Goal: Communication & Community: Ask a question

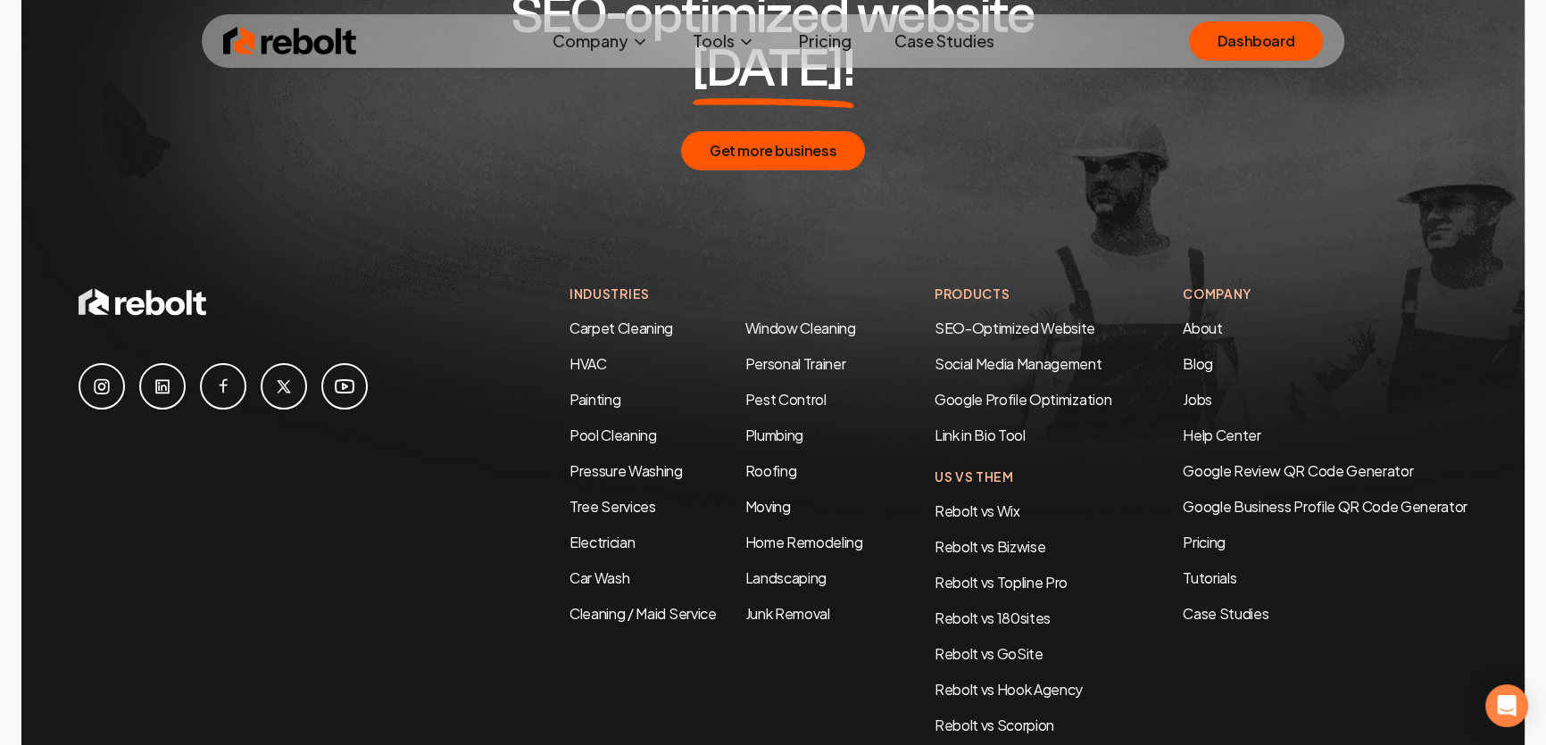
scroll to position [8649, 0]
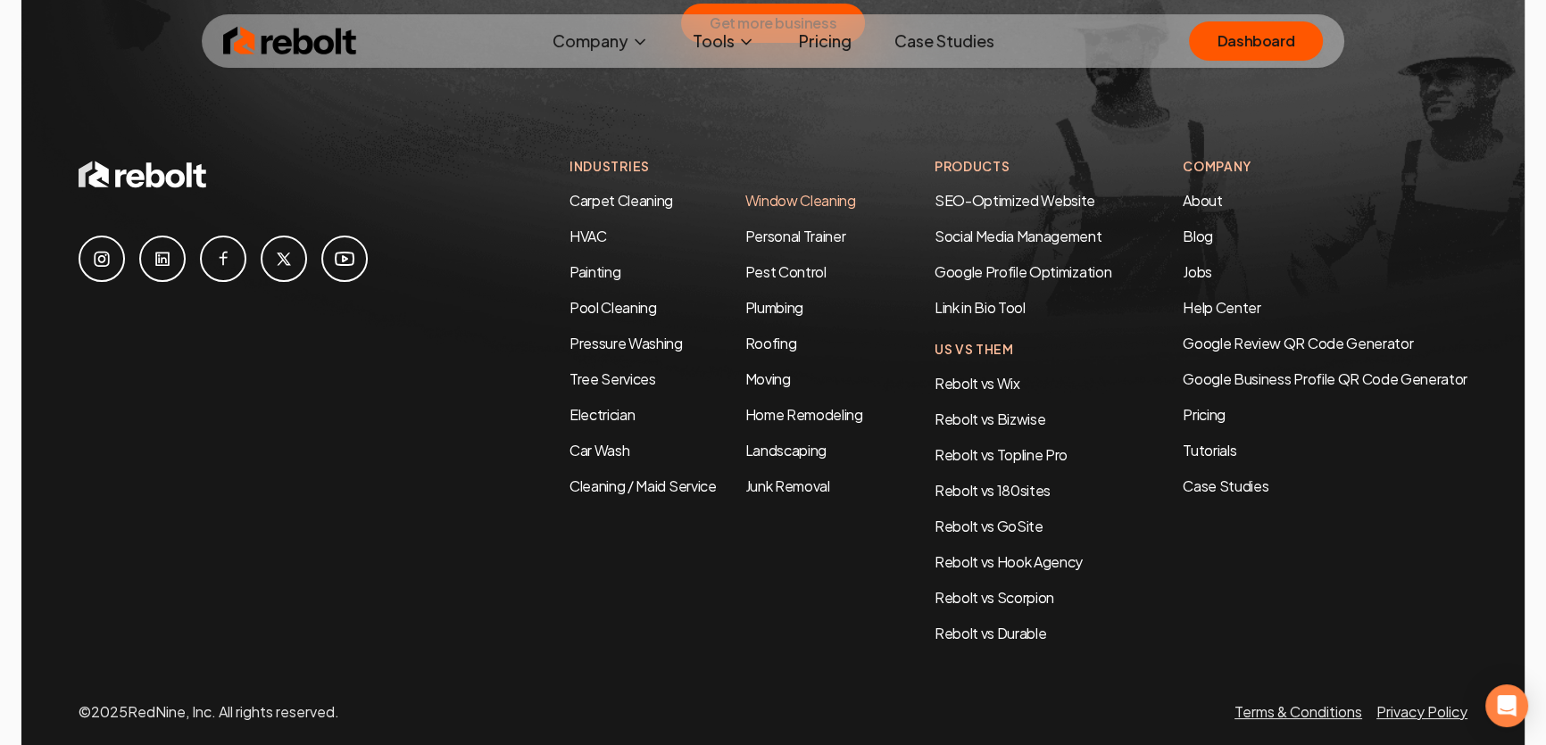
click at [803, 191] on link "Window Cleaning" at bounding box center [800, 200] width 111 height 19
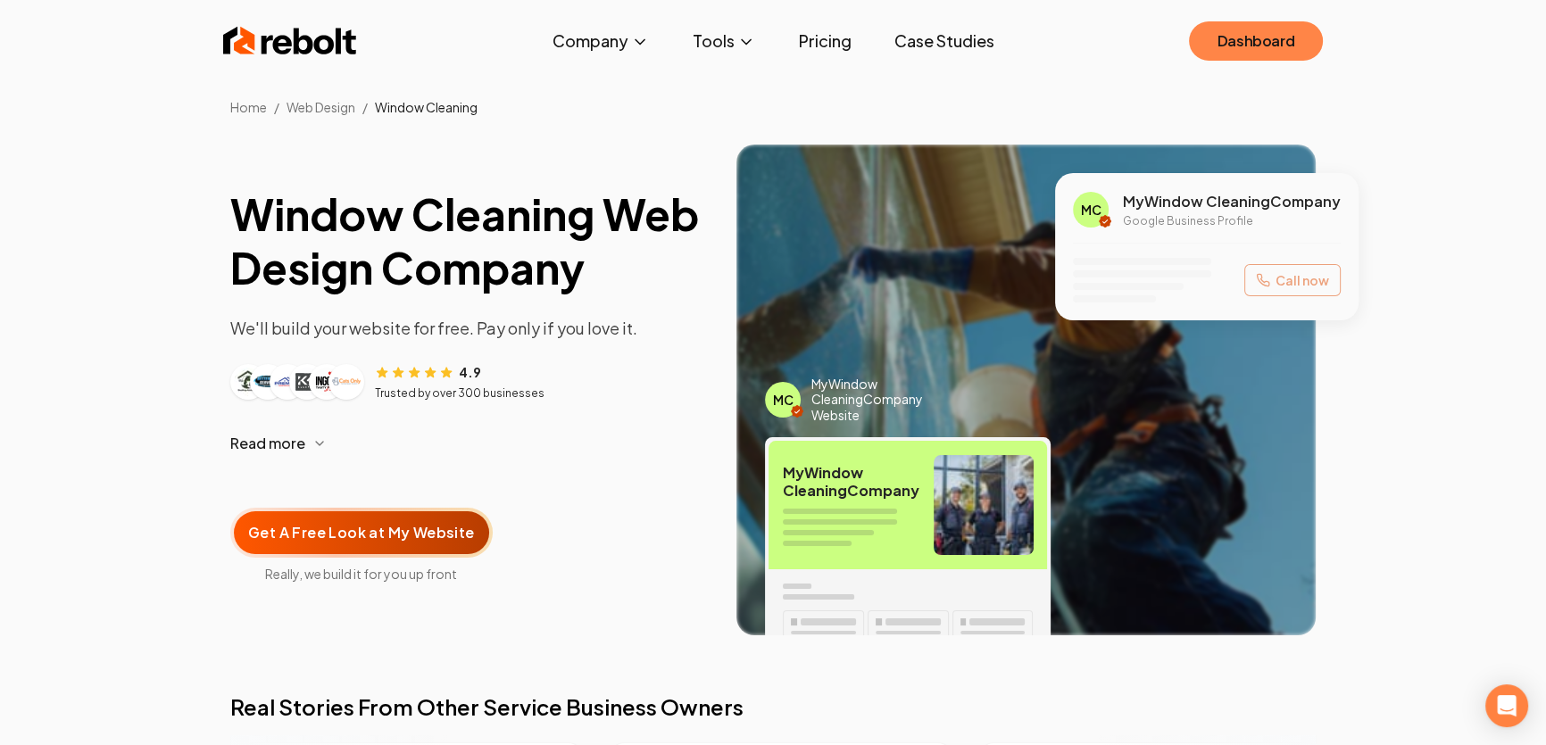
click at [1262, 34] on link "Dashboard" at bounding box center [1256, 40] width 134 height 39
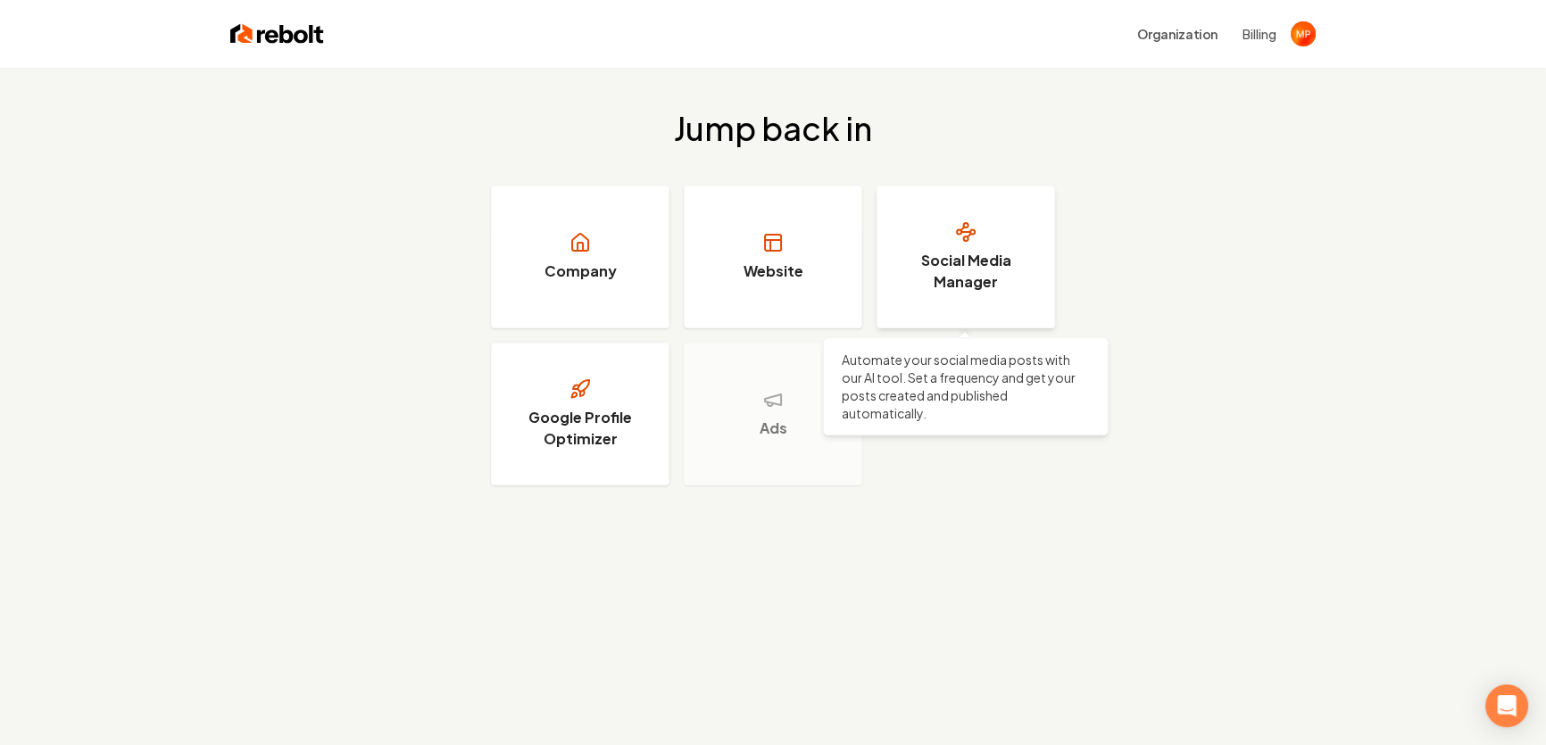
click at [991, 277] on h3 "Social Media Manager" at bounding box center [966, 271] width 134 height 43
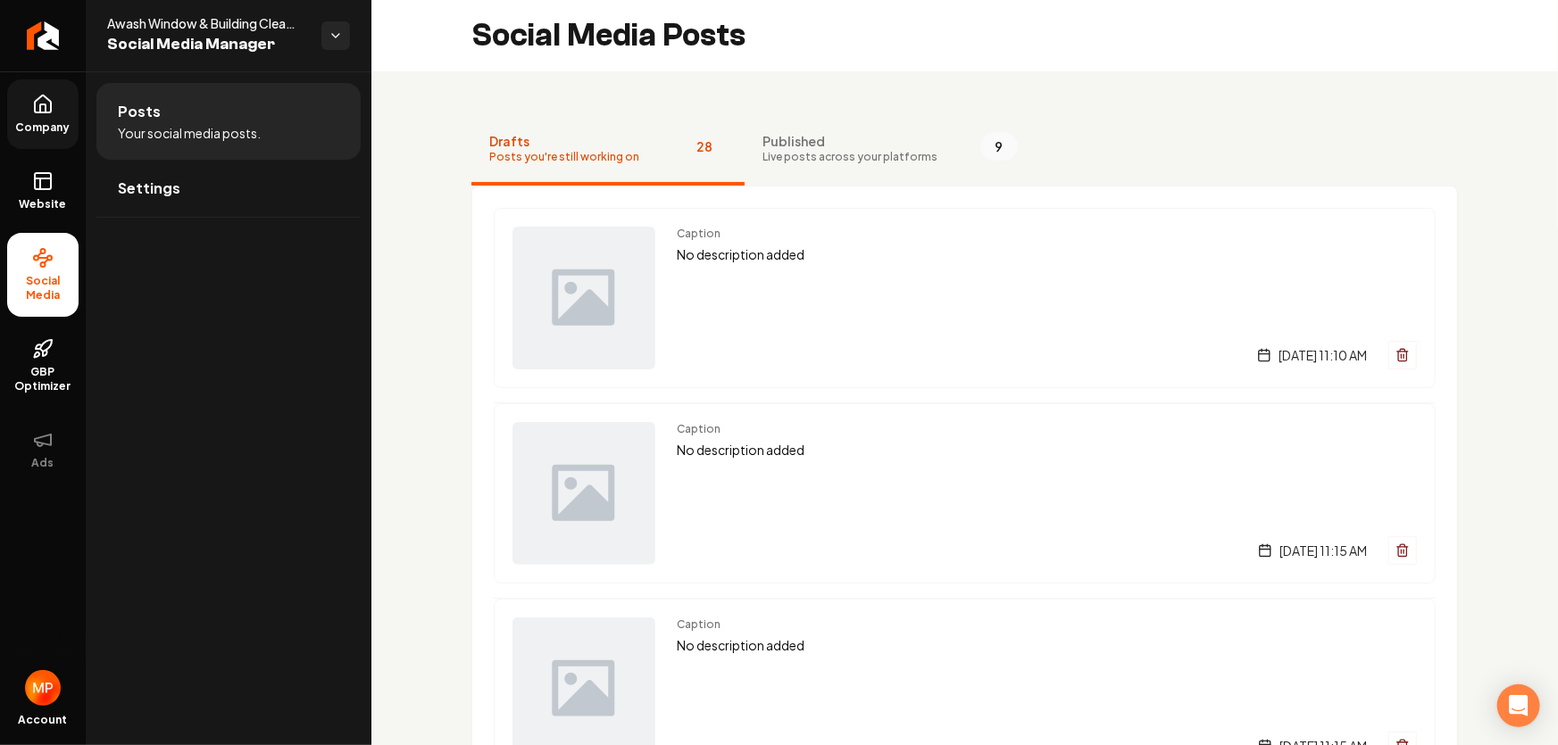
click at [43, 129] on span "Company" at bounding box center [43, 128] width 69 height 14
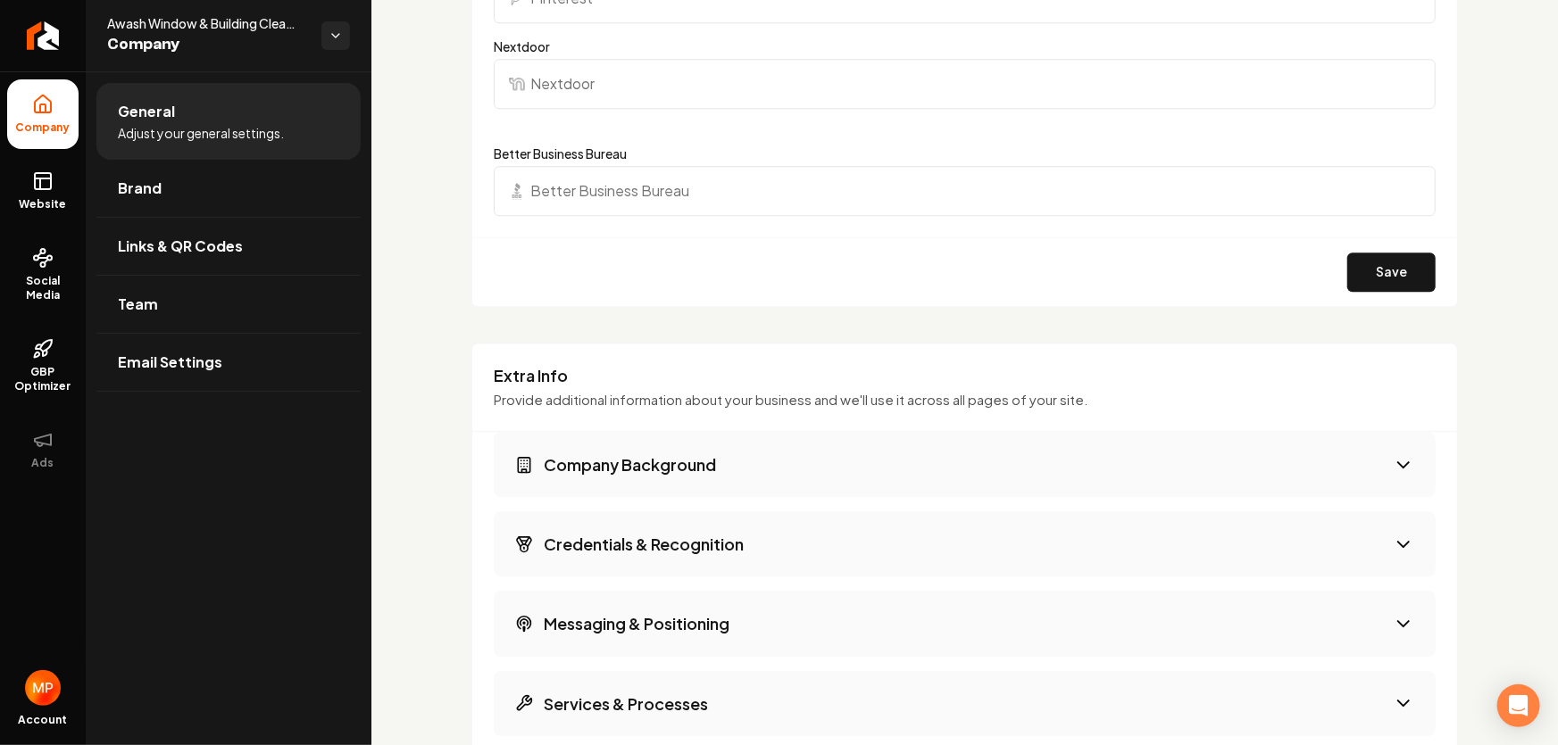
scroll to position [2597, 0]
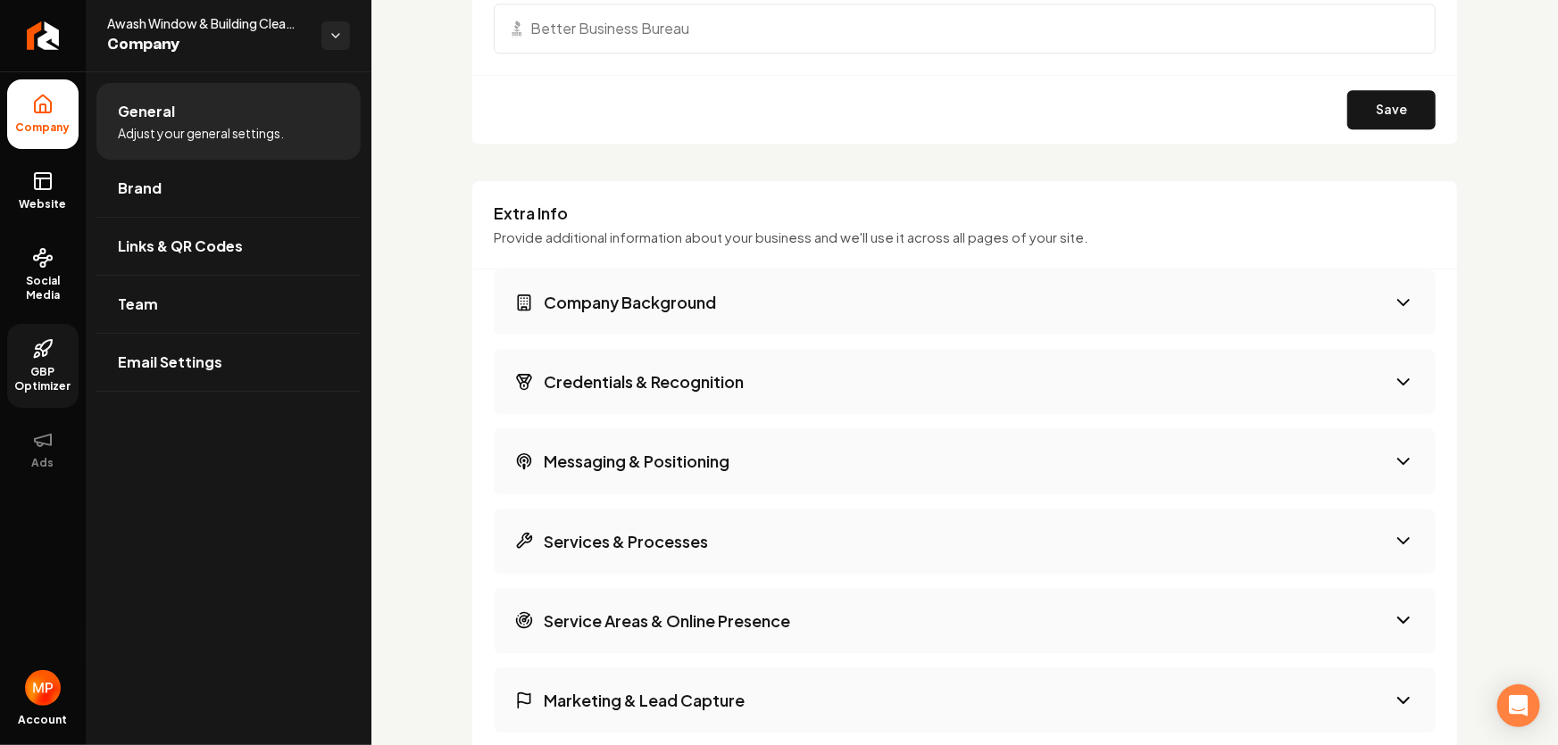
click at [45, 367] on span "GBP Optimizer" at bounding box center [42, 379] width 71 height 29
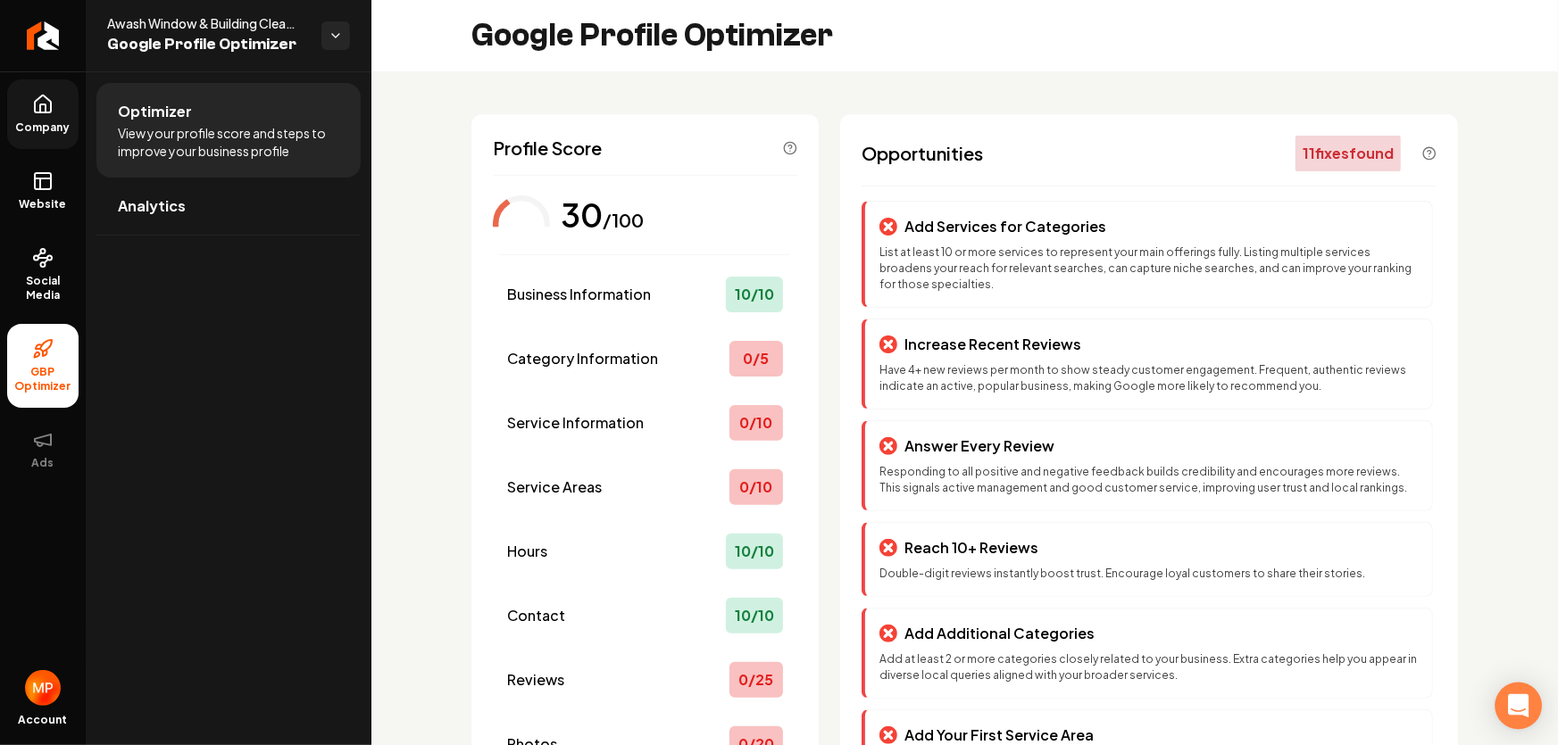
click at [1509, 697] on div "Open Intercom Messenger" at bounding box center [1518, 706] width 47 height 47
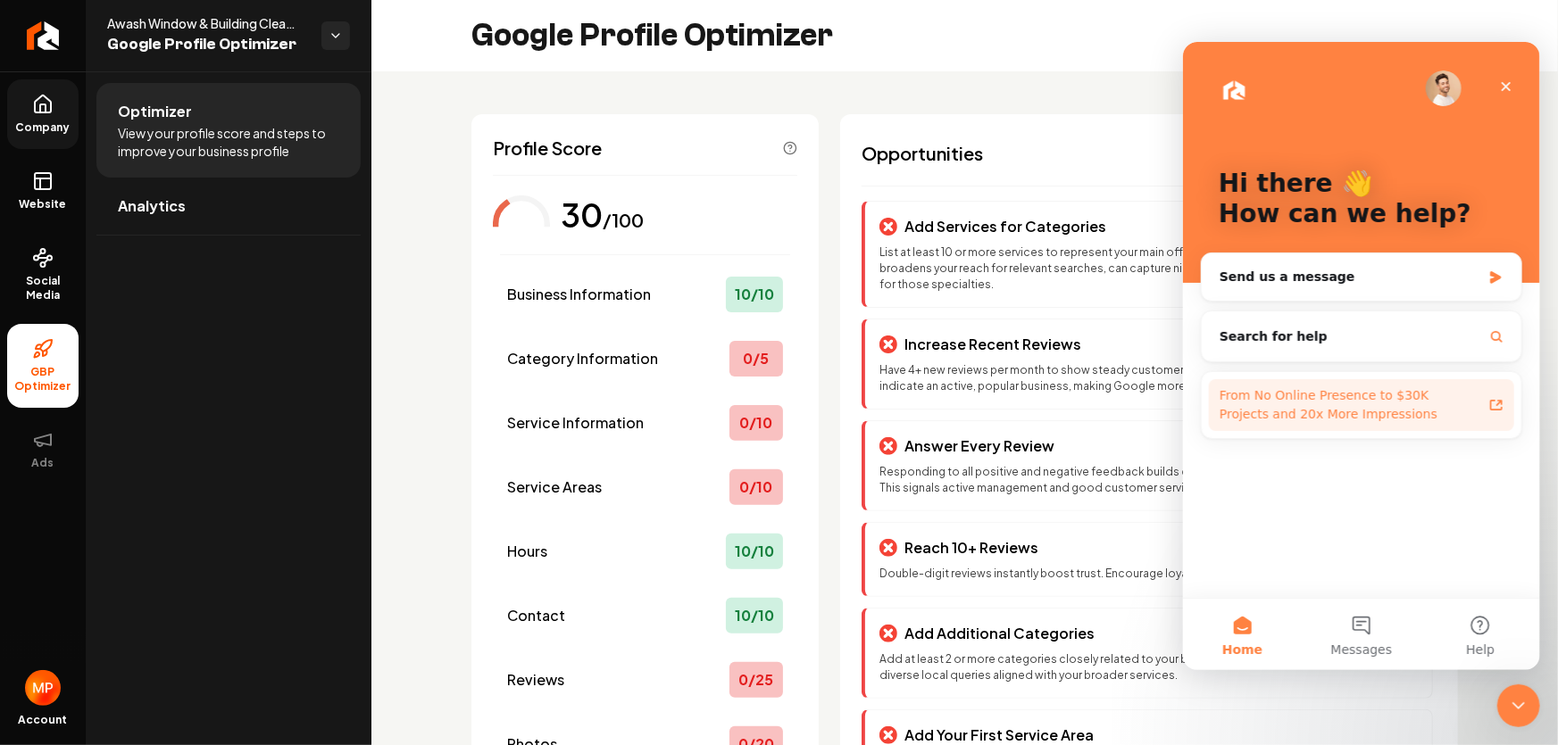
click at [1370, 405] on div "From No Online Presence to $30K Projects and 20x More Impressions" at bounding box center [1350, 404] width 262 height 37
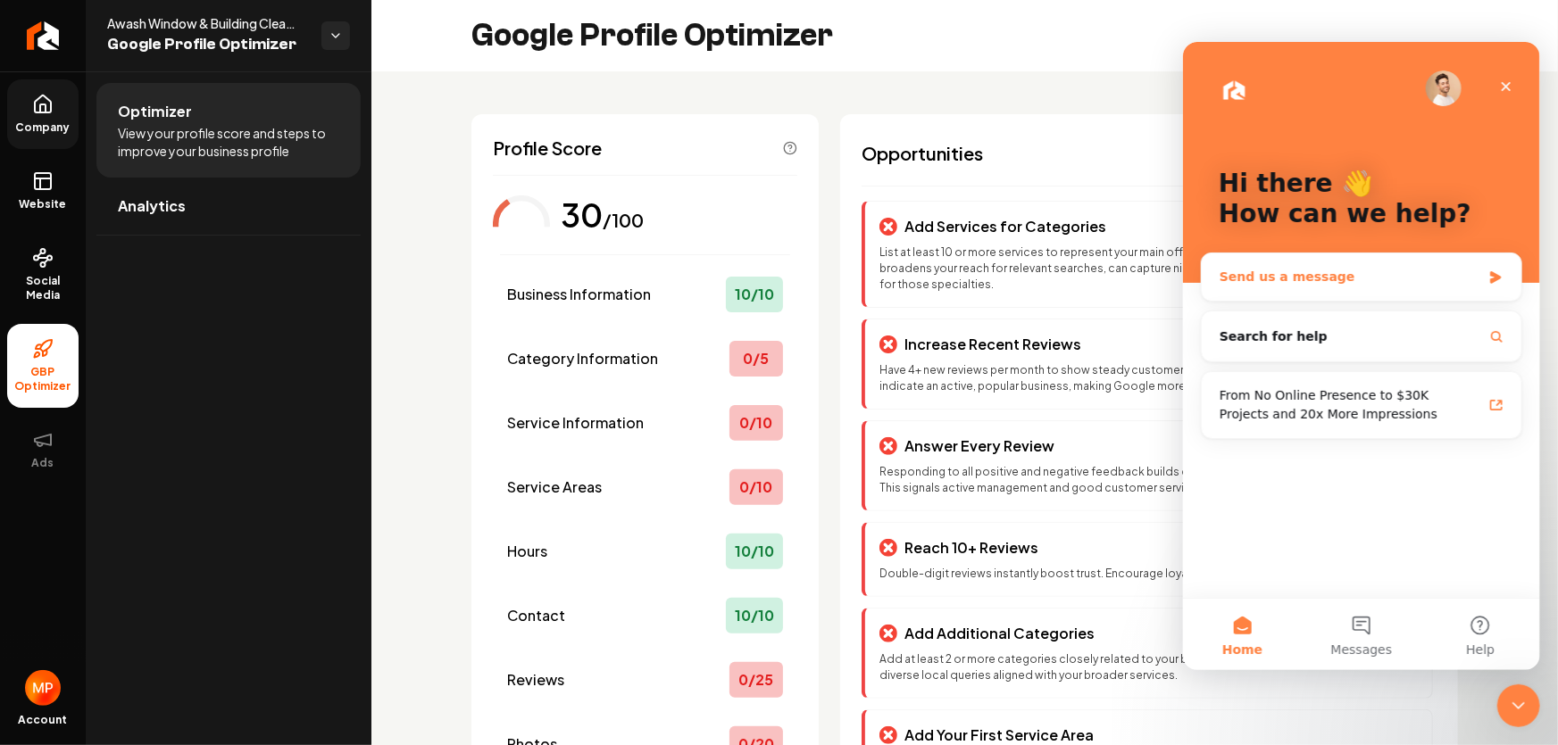
click at [1306, 280] on div "Send us a message" at bounding box center [1350, 276] width 262 height 19
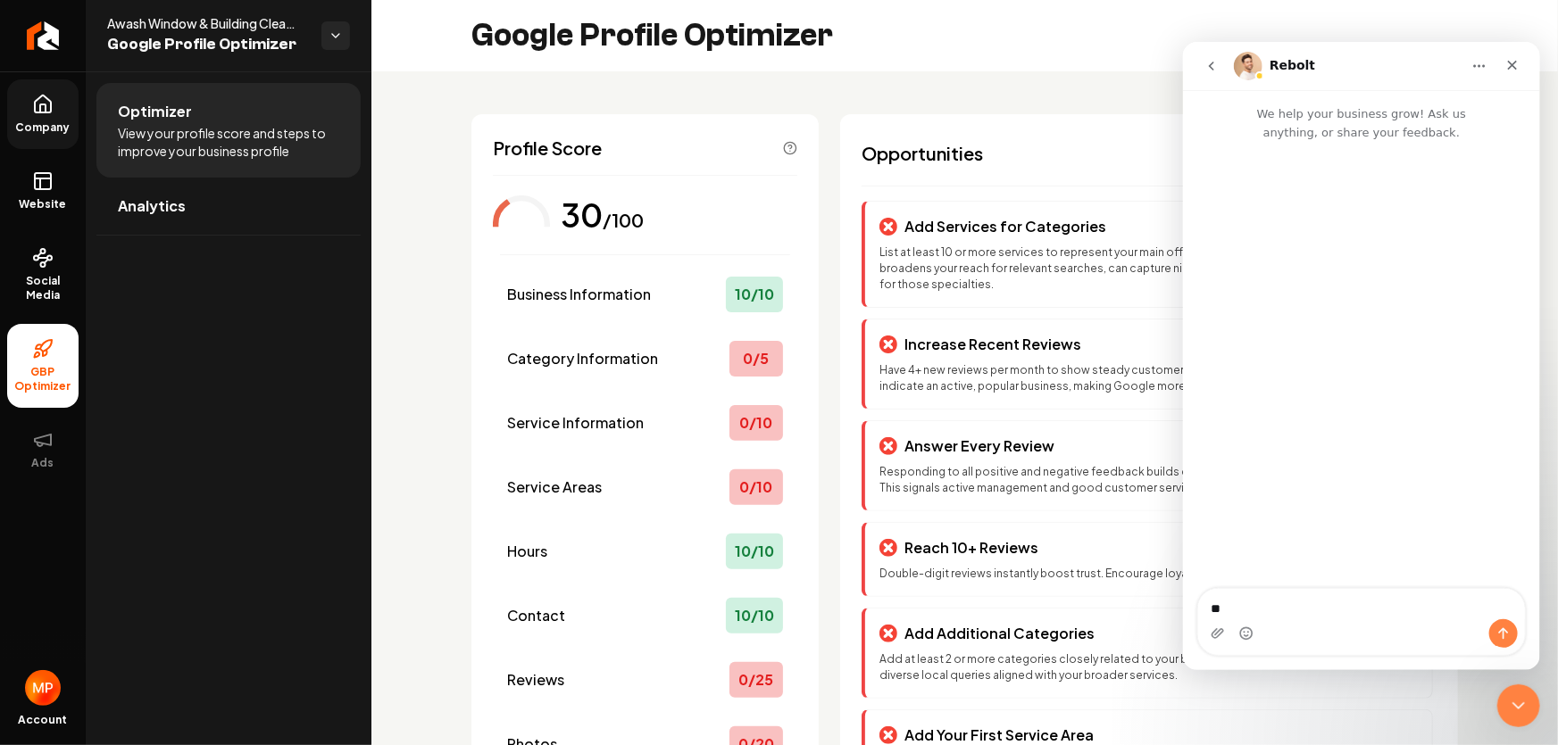
type textarea "*"
type textarea "**********"
type textarea "*"
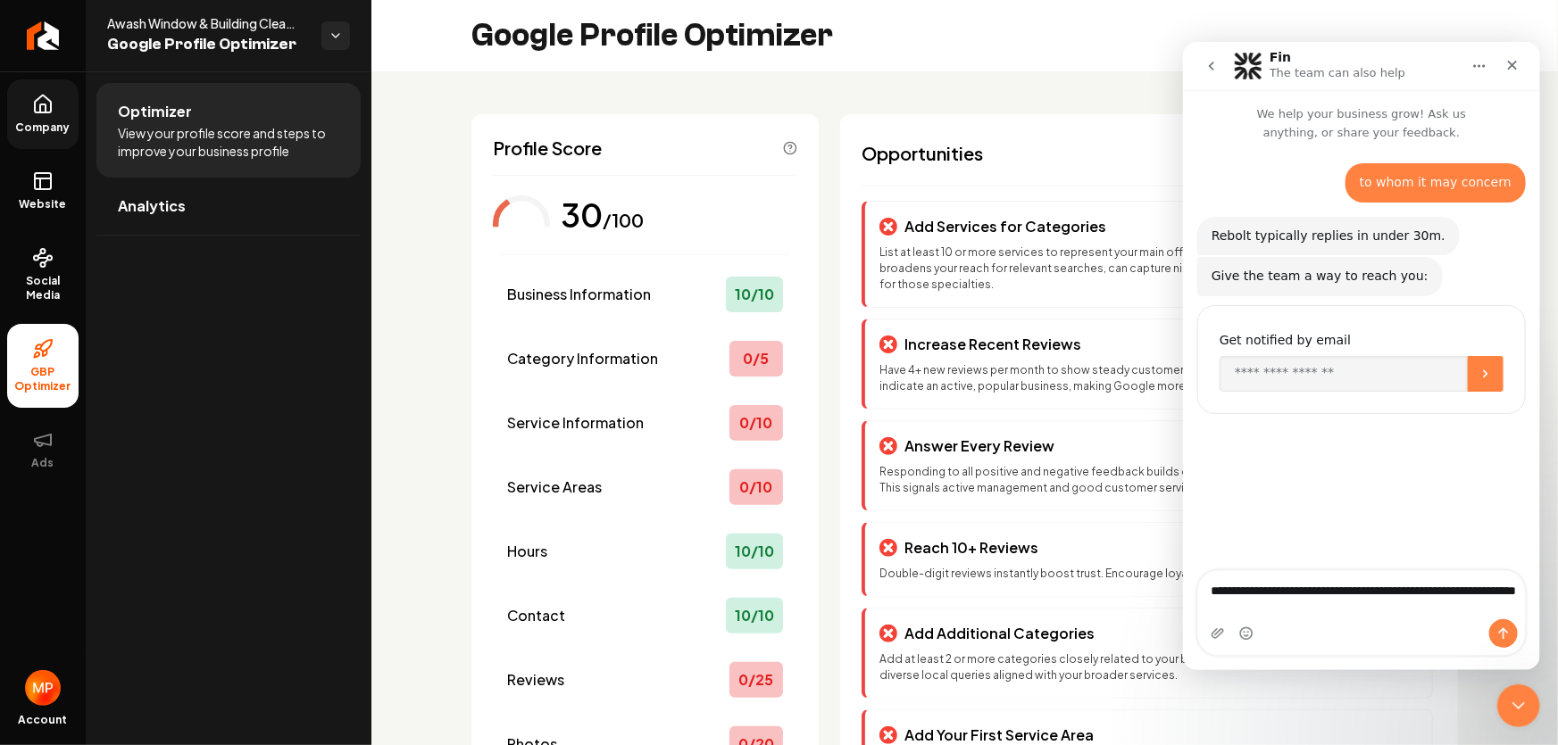
type textarea "**********"
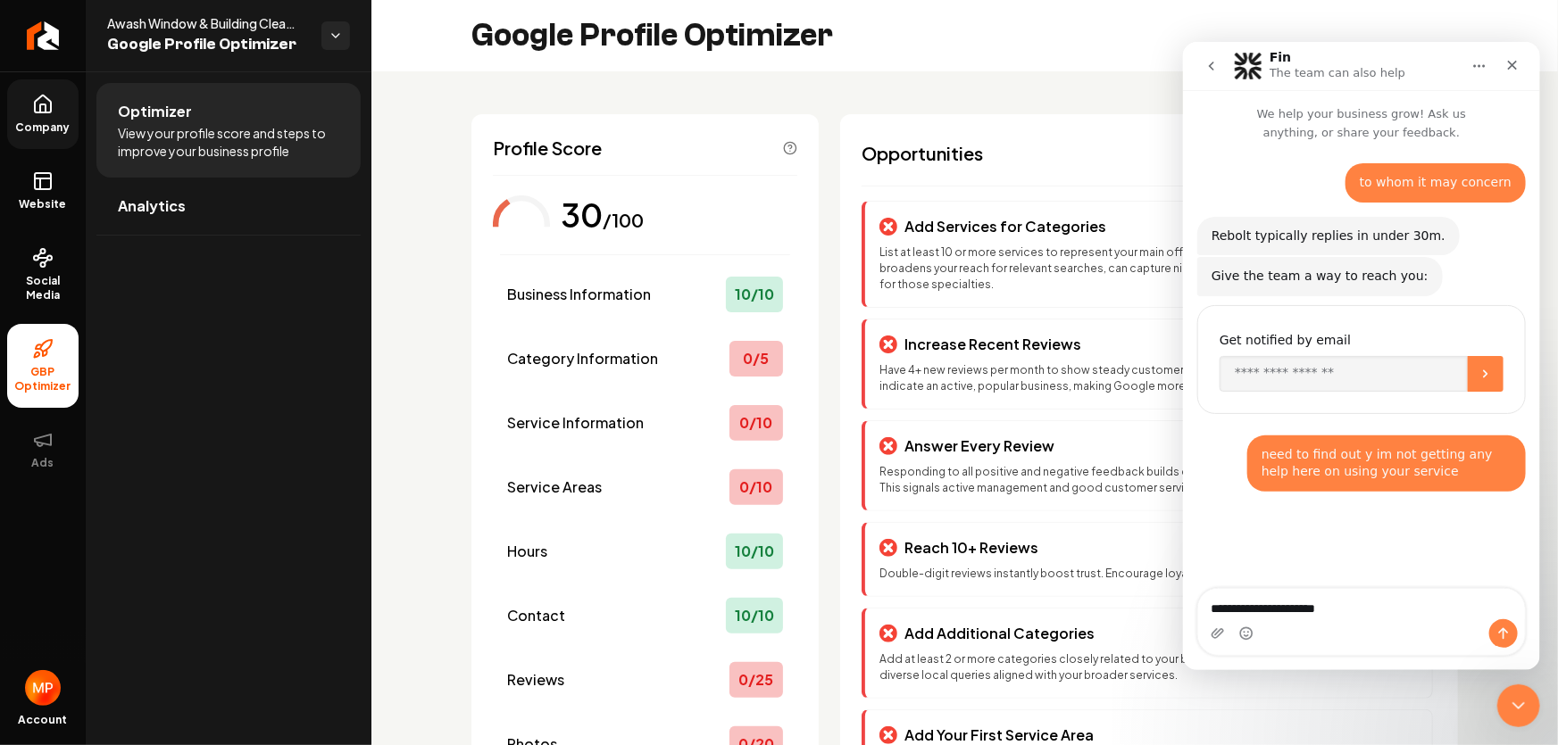
type textarea "**********"
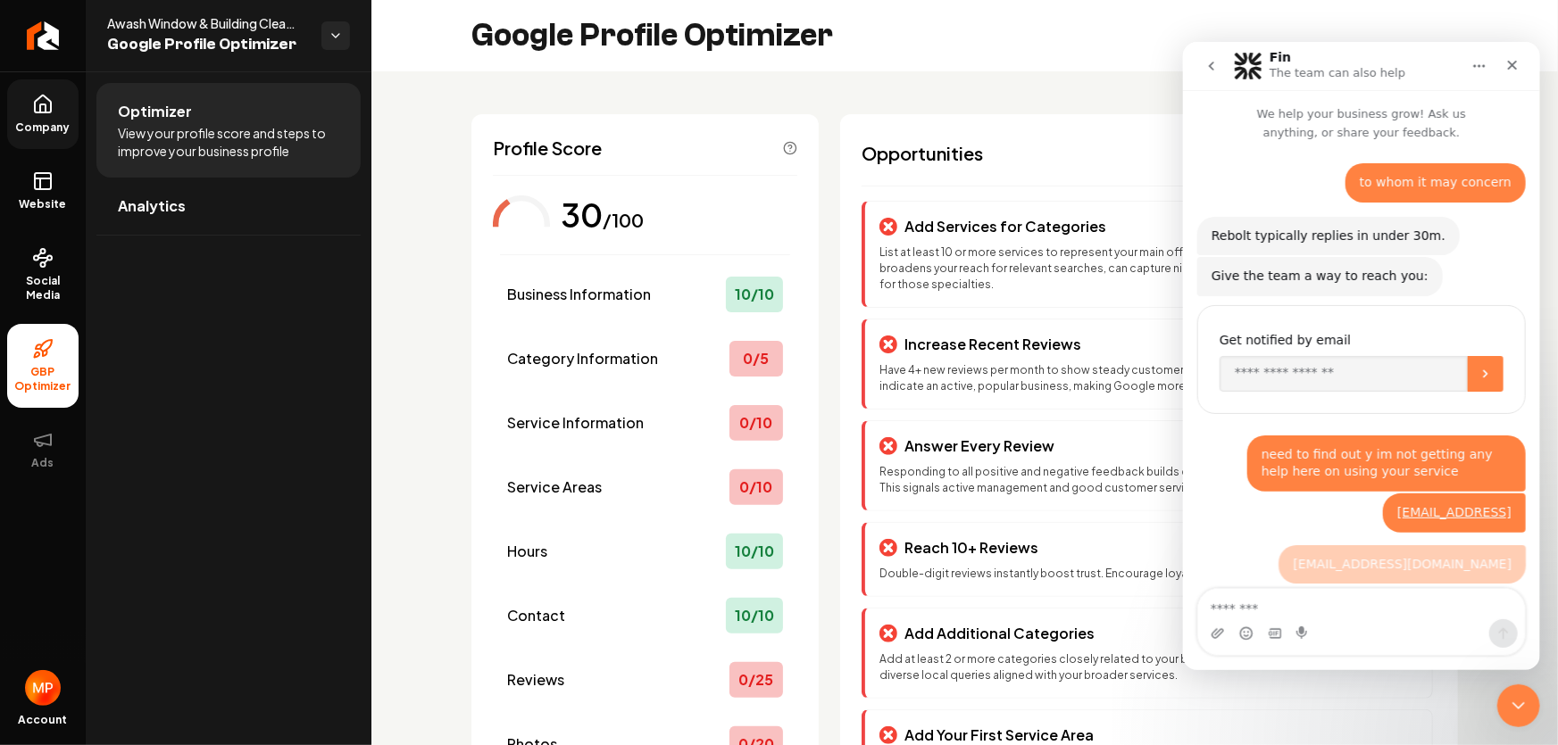
scroll to position [3, 0]
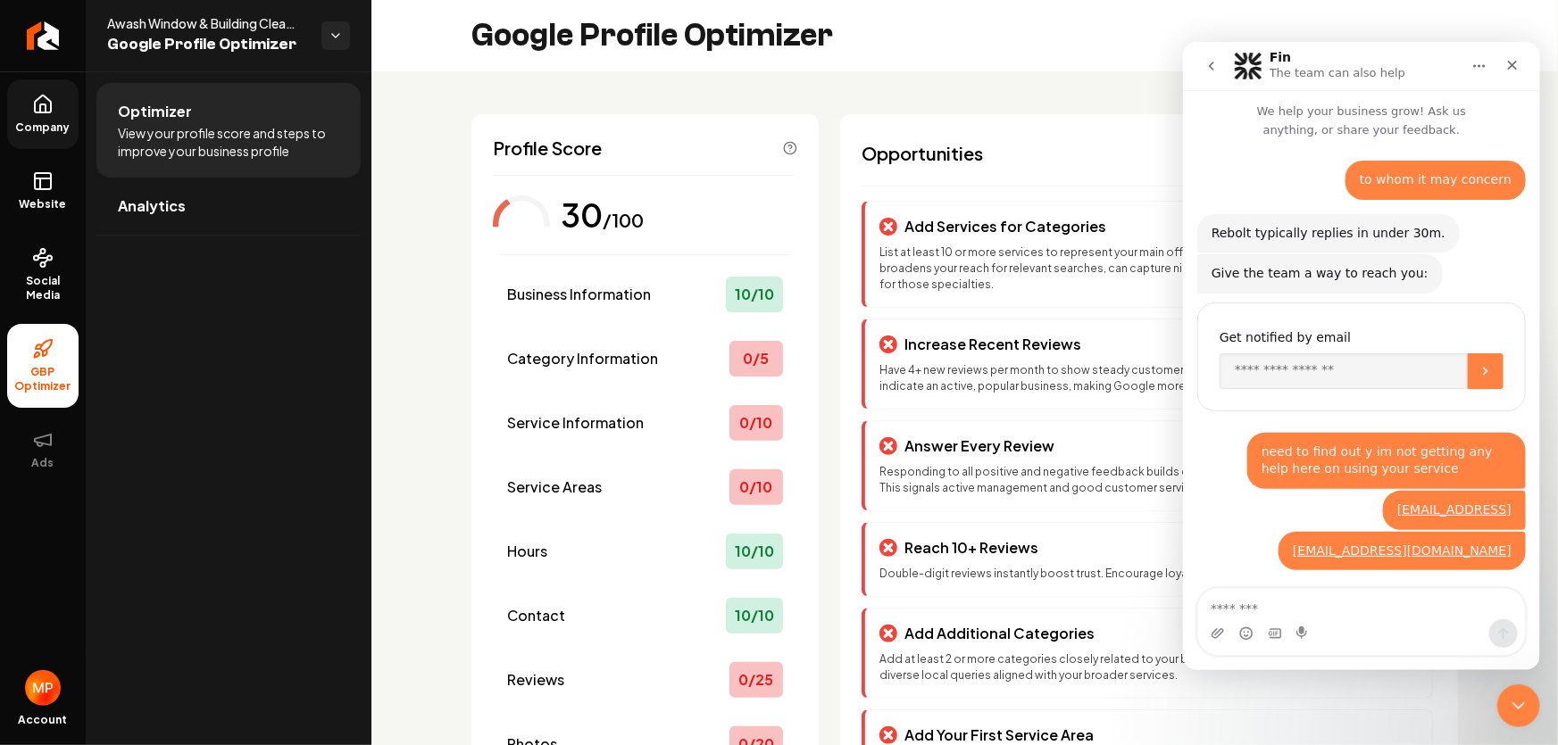
click at [1480, 65] on icon "Home" at bounding box center [1478, 65] width 14 height 14
click at [1213, 66] on icon "go back" at bounding box center [1210, 65] width 14 height 14
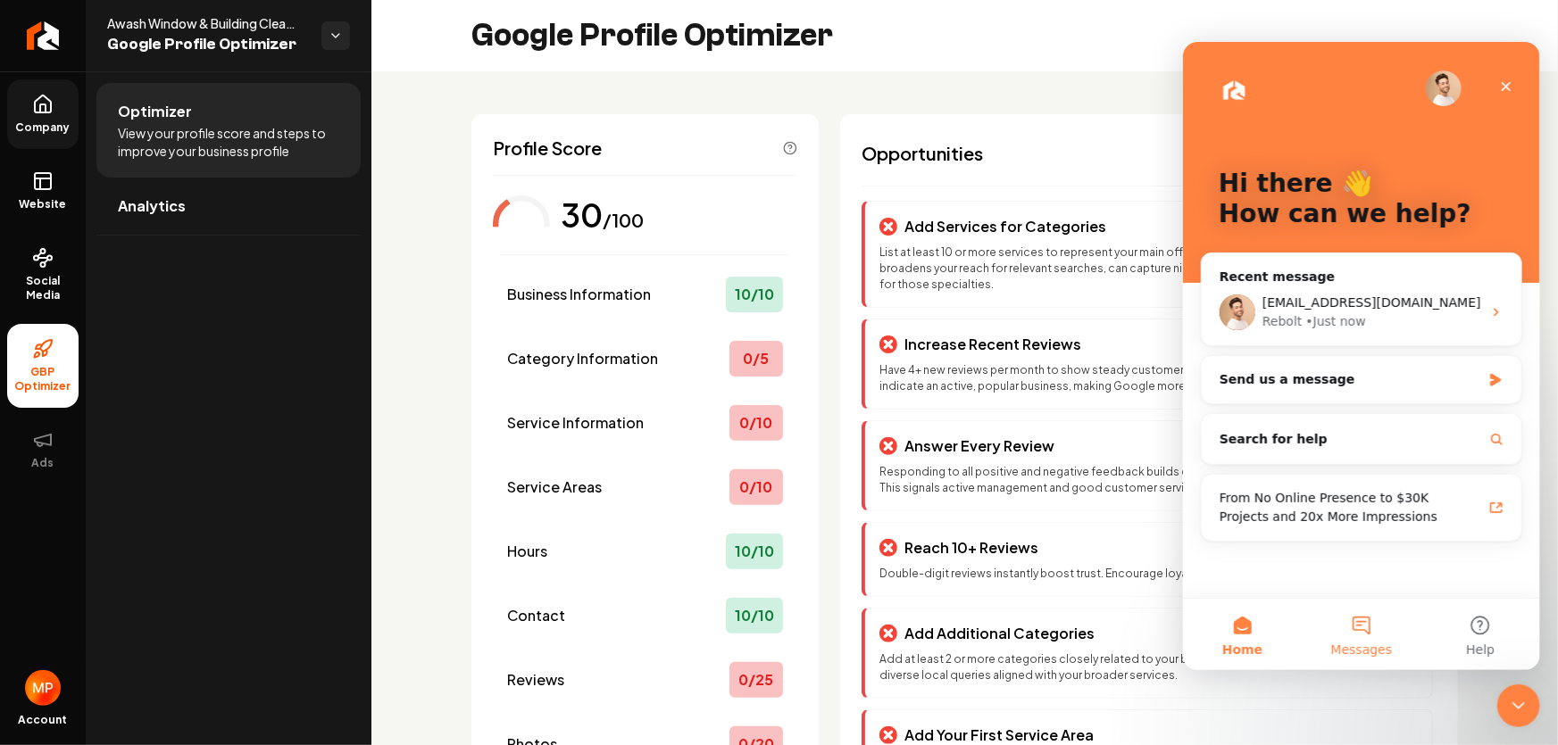
click at [1360, 626] on button "Messages" at bounding box center [1360, 633] width 119 height 71
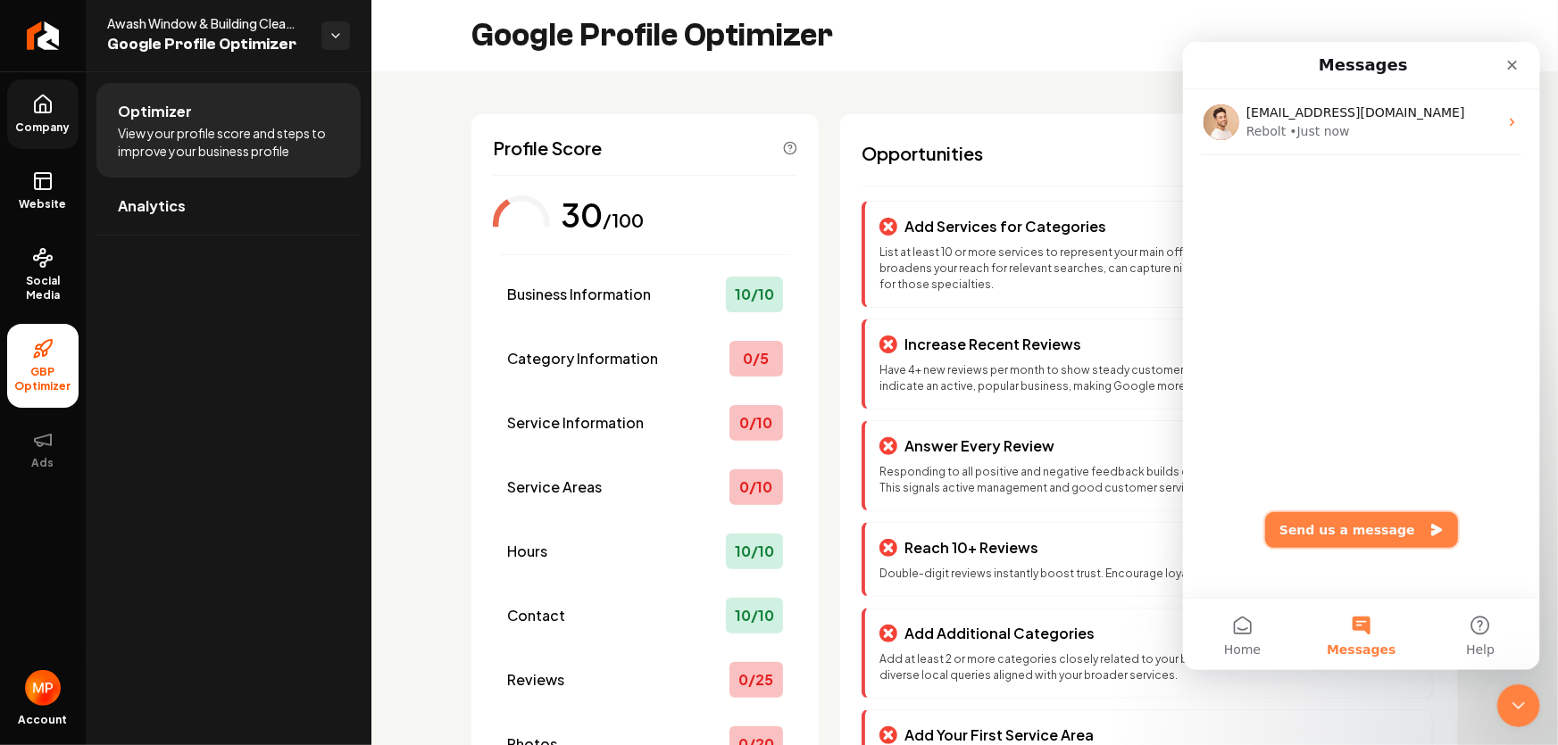
click at [1395, 530] on button "Send us a message" at bounding box center [1360, 530] width 193 height 36
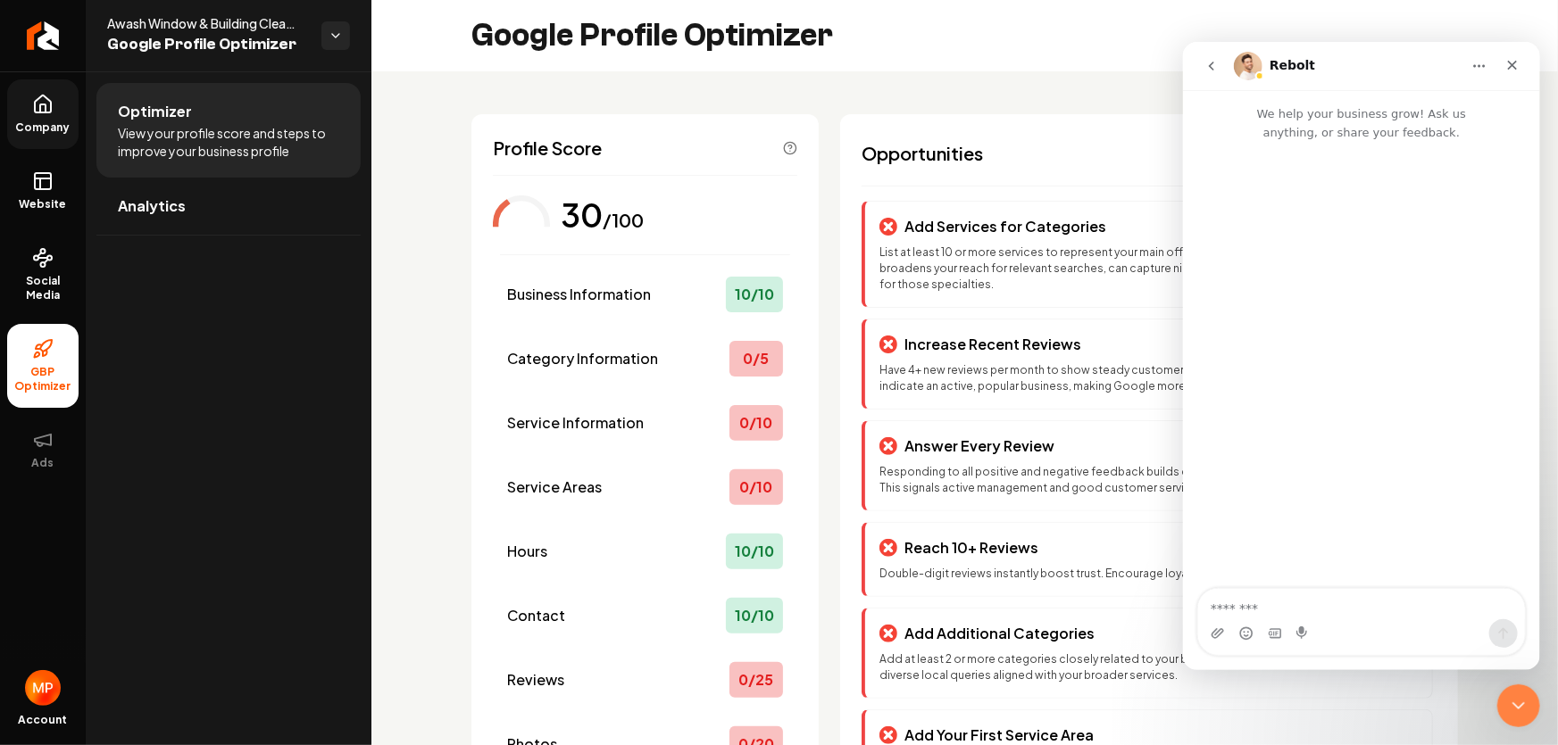
click at [1311, 611] on textarea "Message…" at bounding box center [1360, 603] width 327 height 30
type textarea "**********"
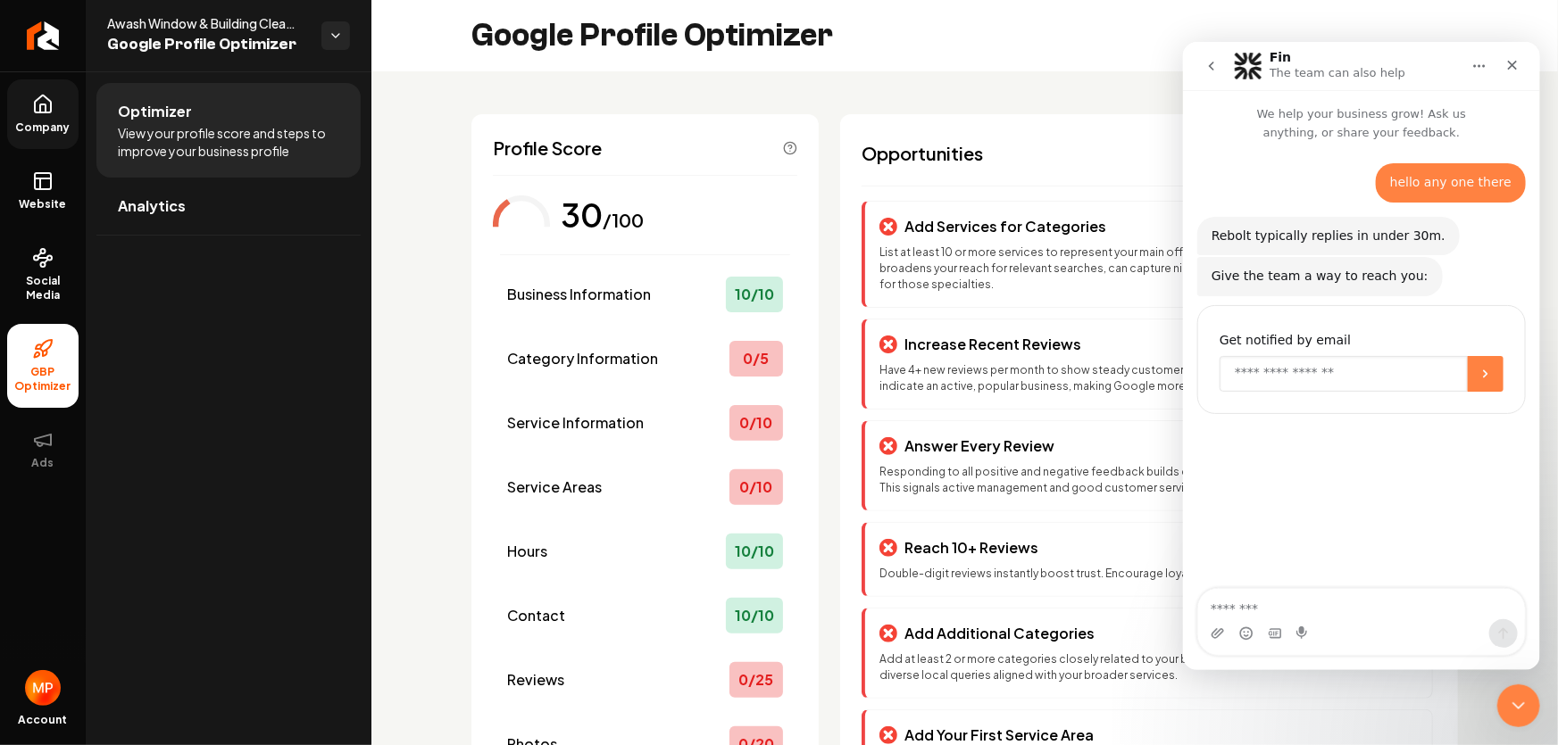
click at [1408, 378] on input "Enter your email" at bounding box center [1343, 373] width 248 height 36
type input "**********"
click at [1487, 362] on button "Submit" at bounding box center [1485, 373] width 36 height 36
click at [976, 280] on p "List at least 10 or more services to represent your main offerings fully. Listi…" at bounding box center [1148, 269] width 538 height 48
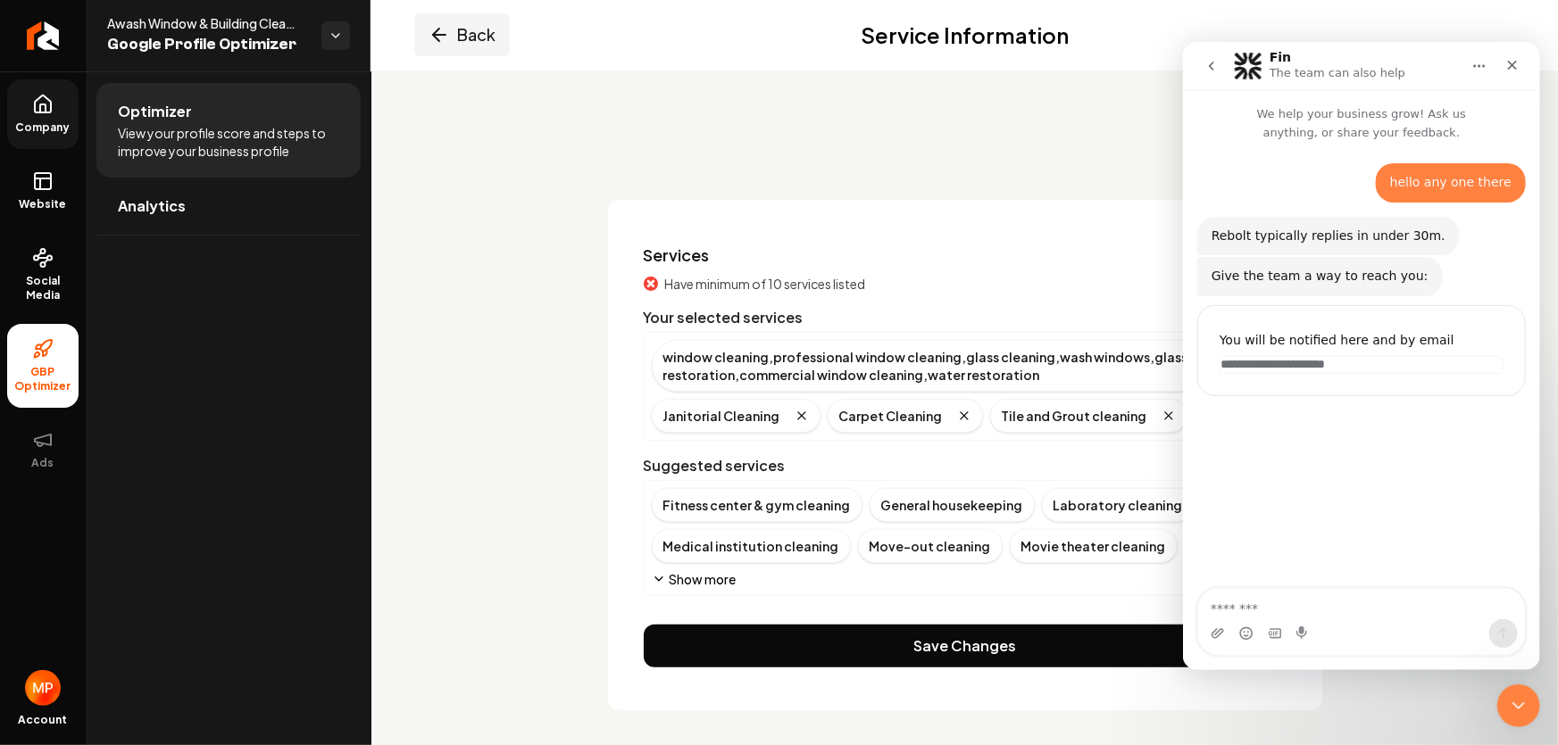
click at [433, 27] on icon "Main content area" at bounding box center [439, 34] width 21 height 21
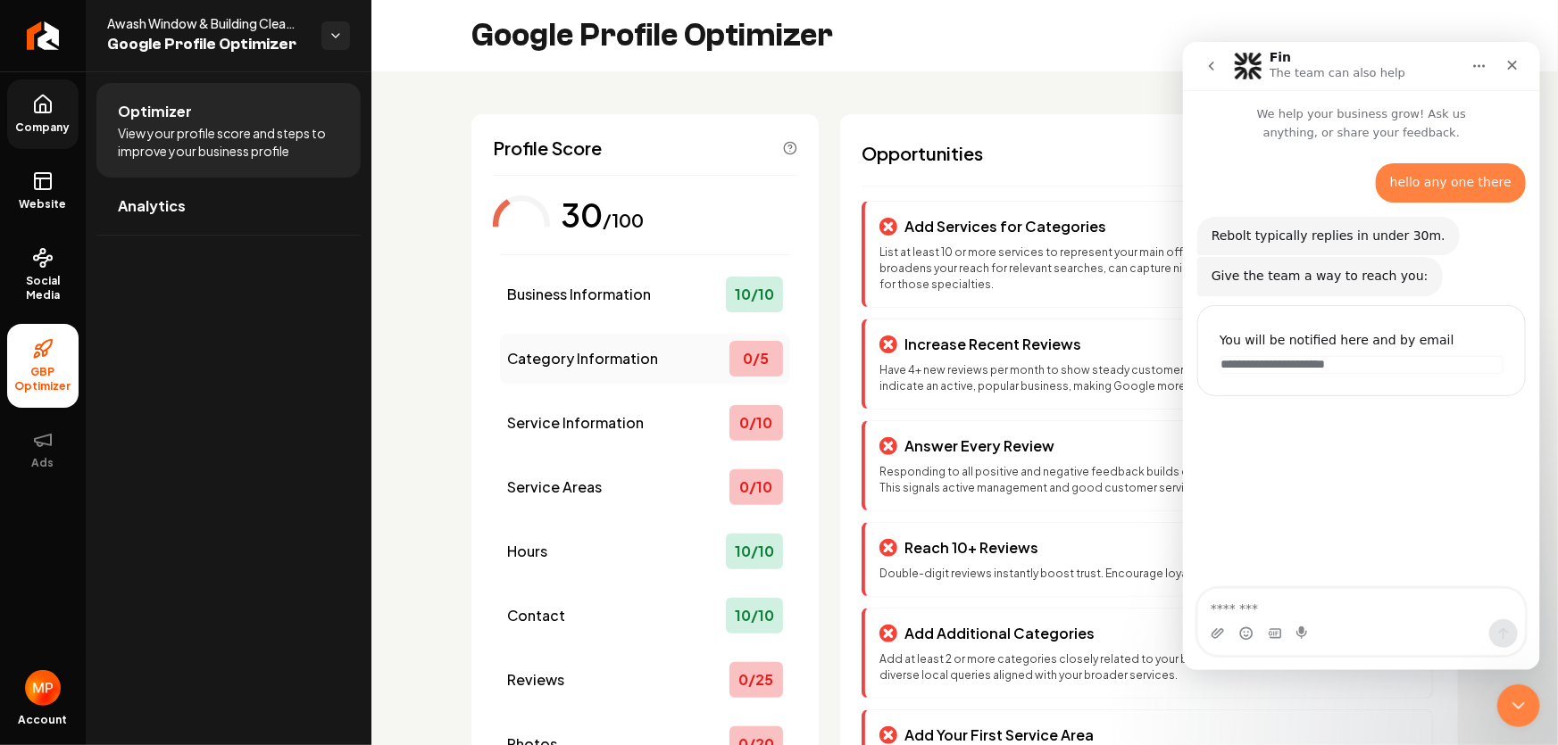
click at [612, 363] on span "Category Information" at bounding box center [582, 358] width 151 height 21
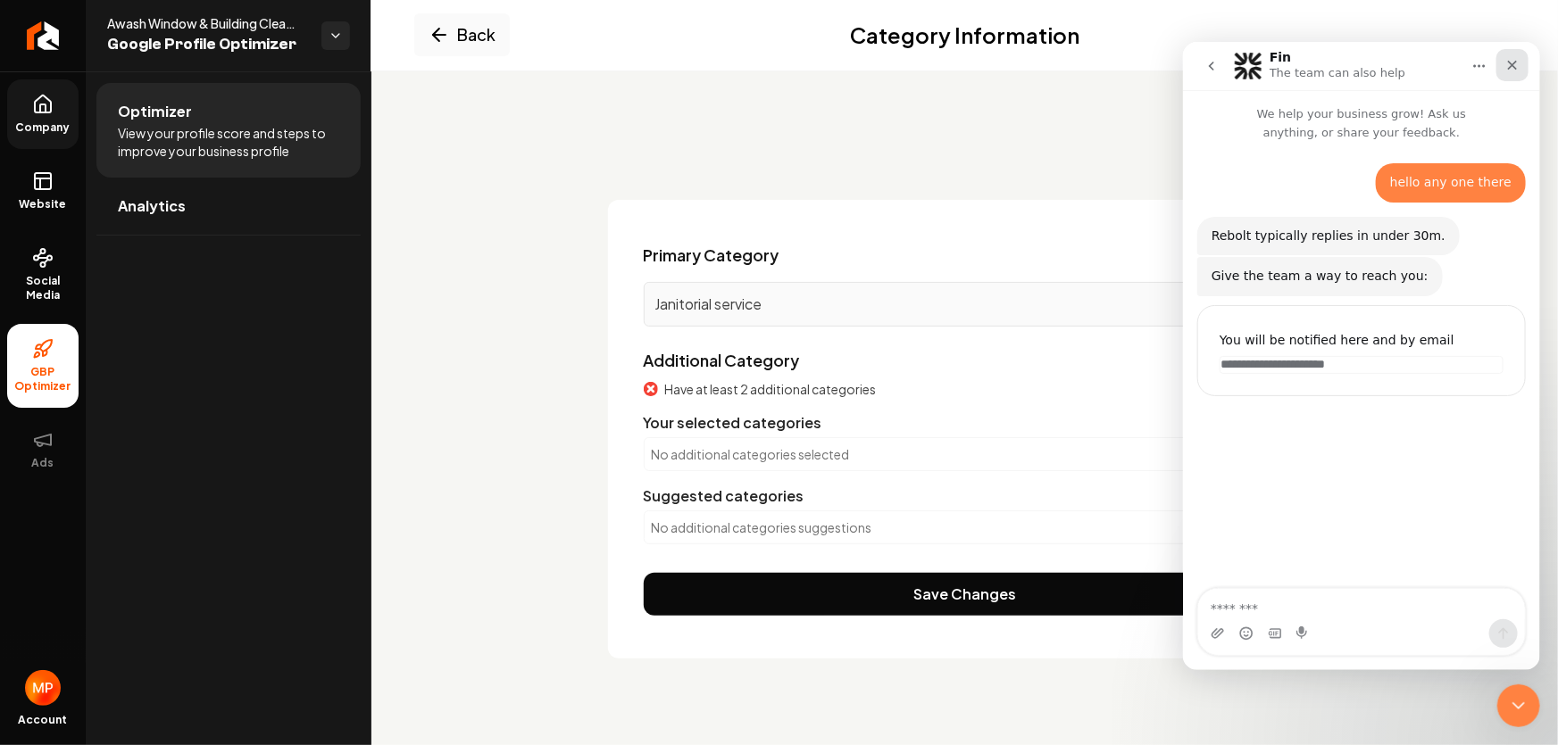
click at [1518, 62] on icon "Close" at bounding box center [1511, 64] width 14 height 14
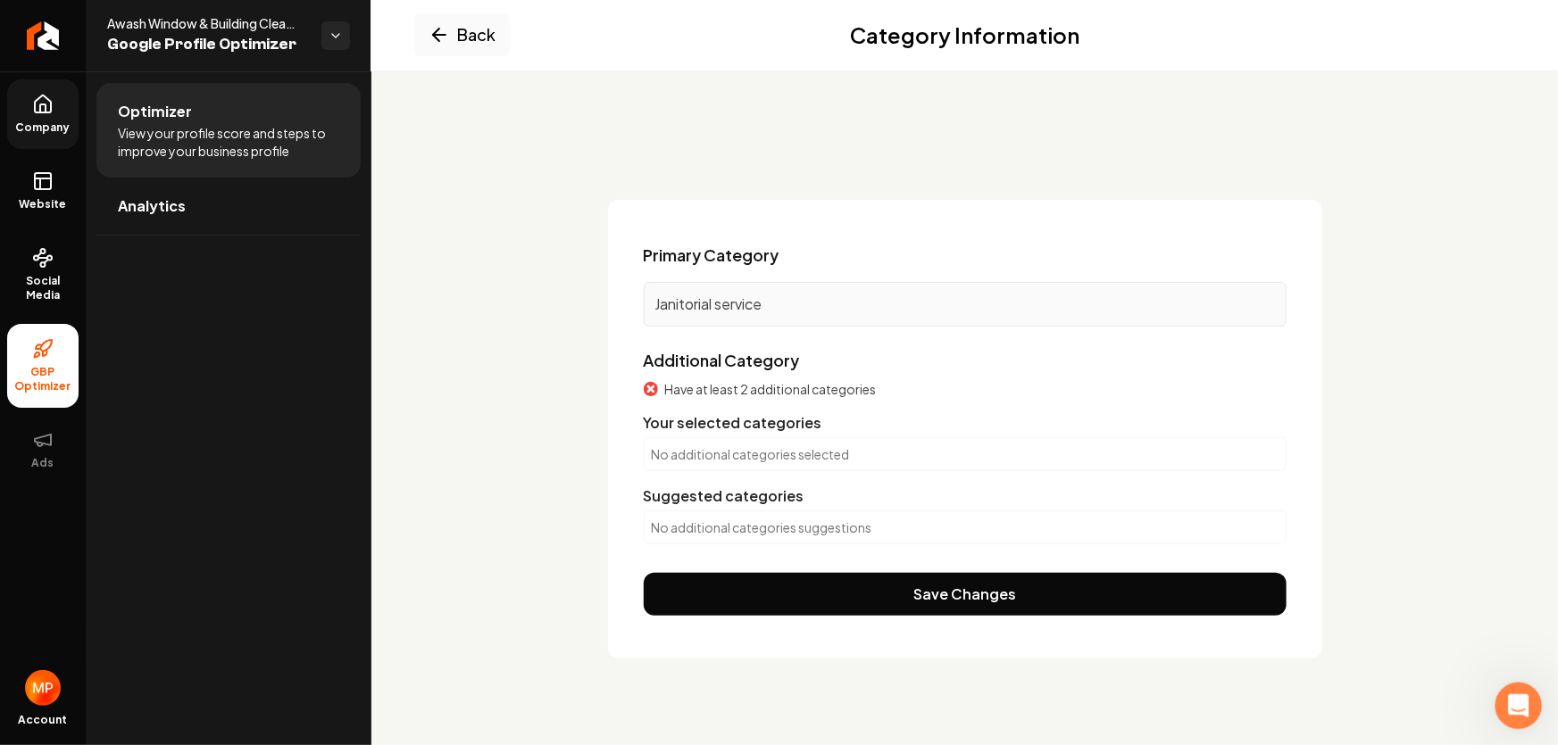
click at [1513, 703] on icon "Open Intercom Messenger" at bounding box center [1516, 703] width 29 height 29
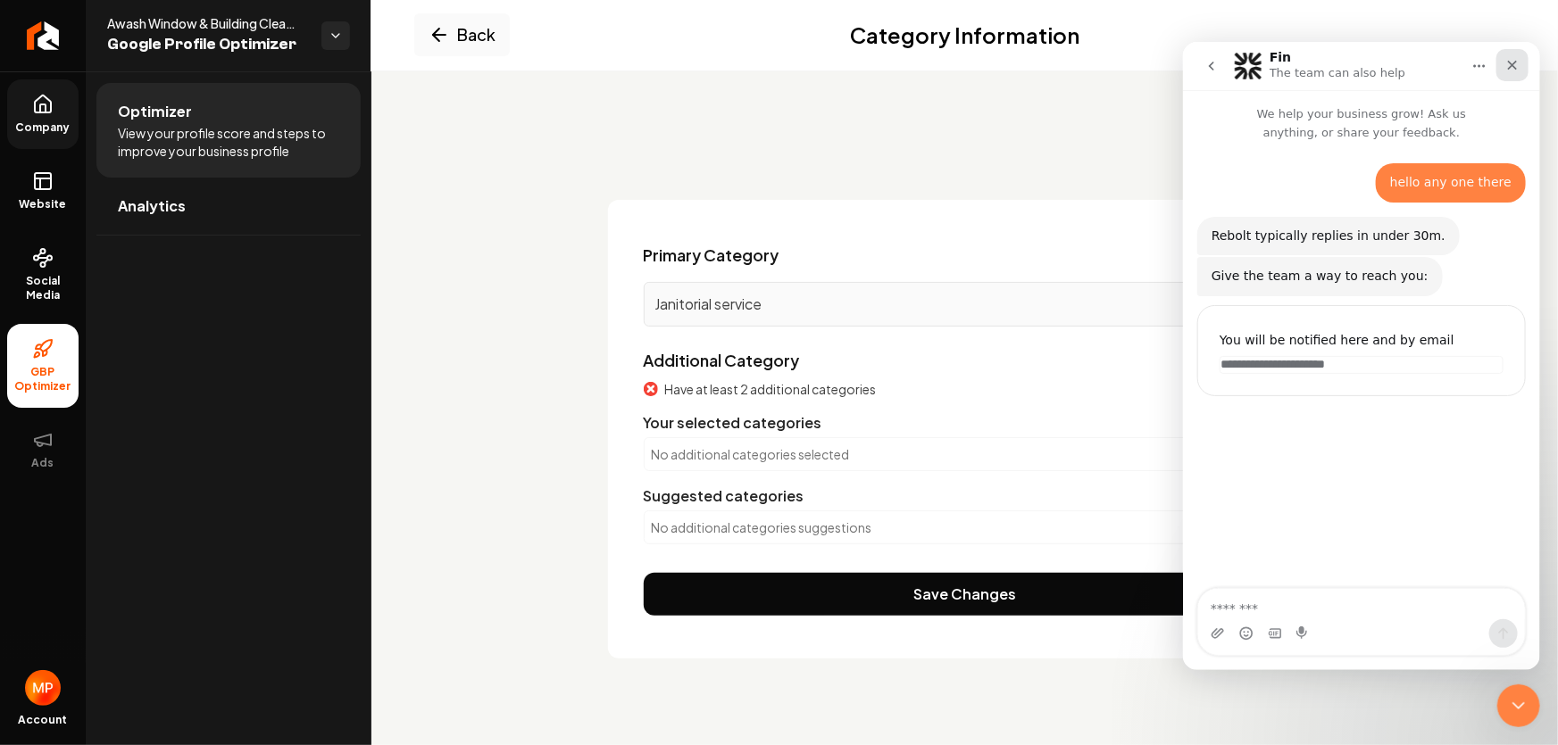
click at [1508, 71] on div "Close" at bounding box center [1511, 64] width 32 height 32
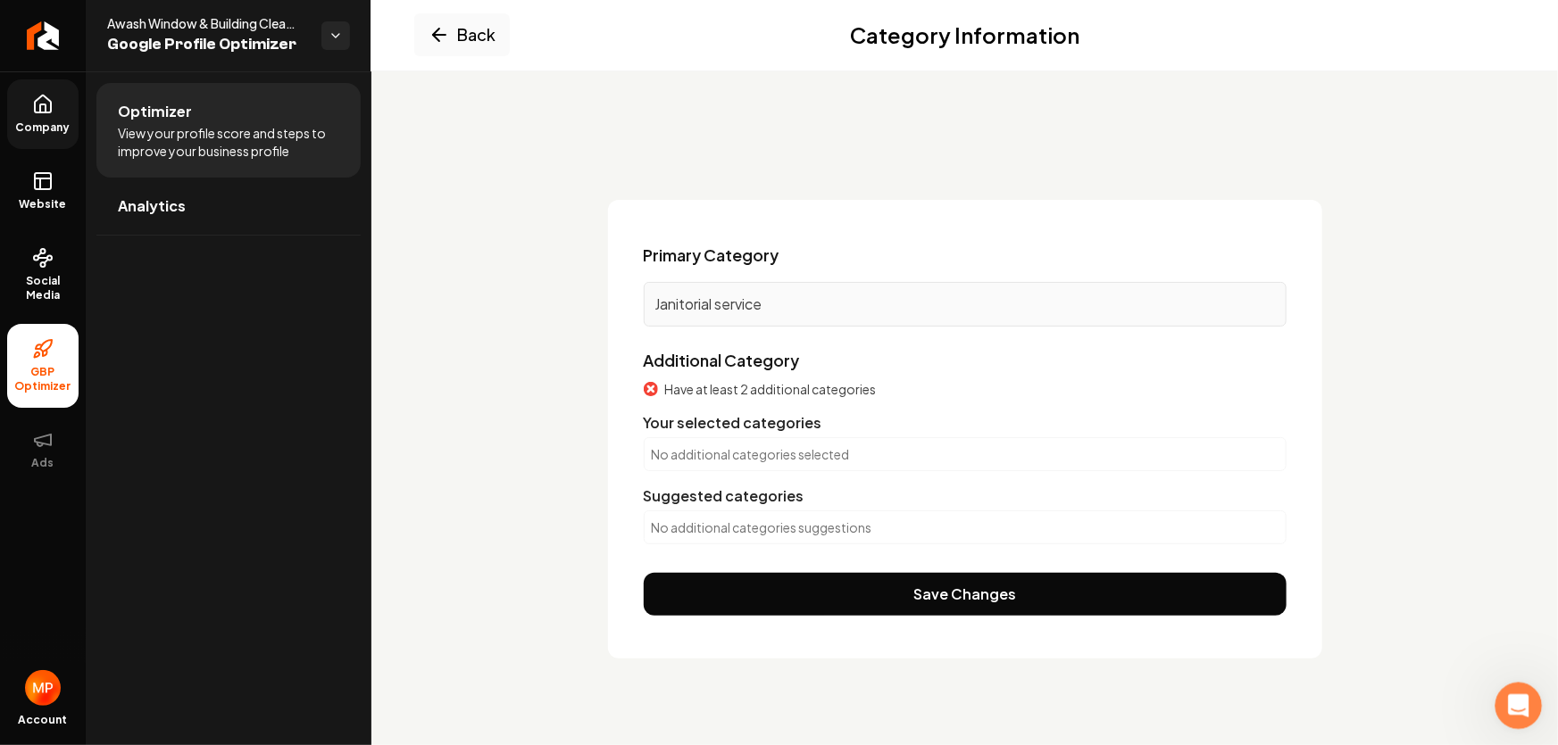
click at [1511, 698] on icon "Open Intercom Messenger" at bounding box center [1516, 703] width 29 height 29
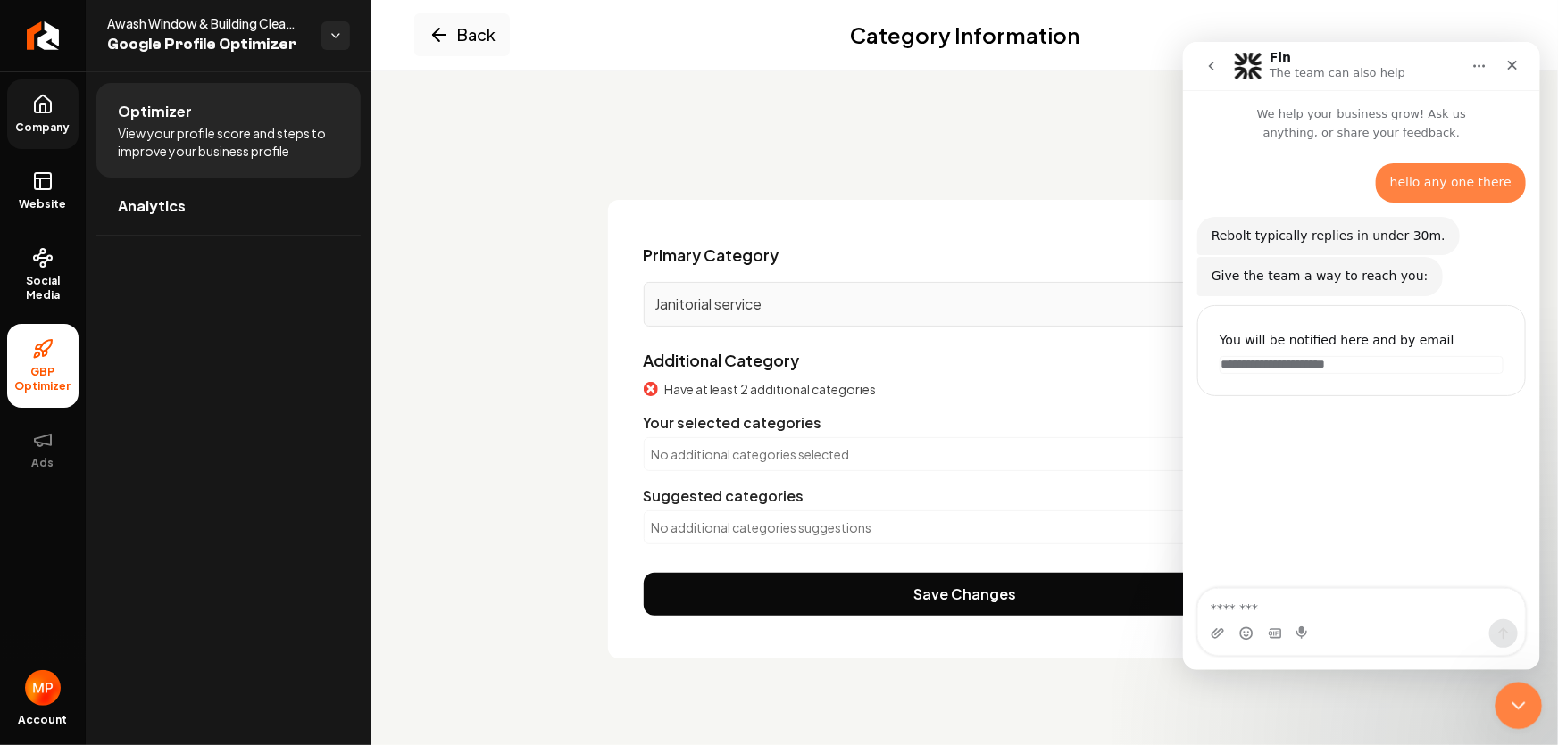
click at [1505, 701] on icon "Close Intercom Messenger" at bounding box center [1515, 703] width 21 height 21
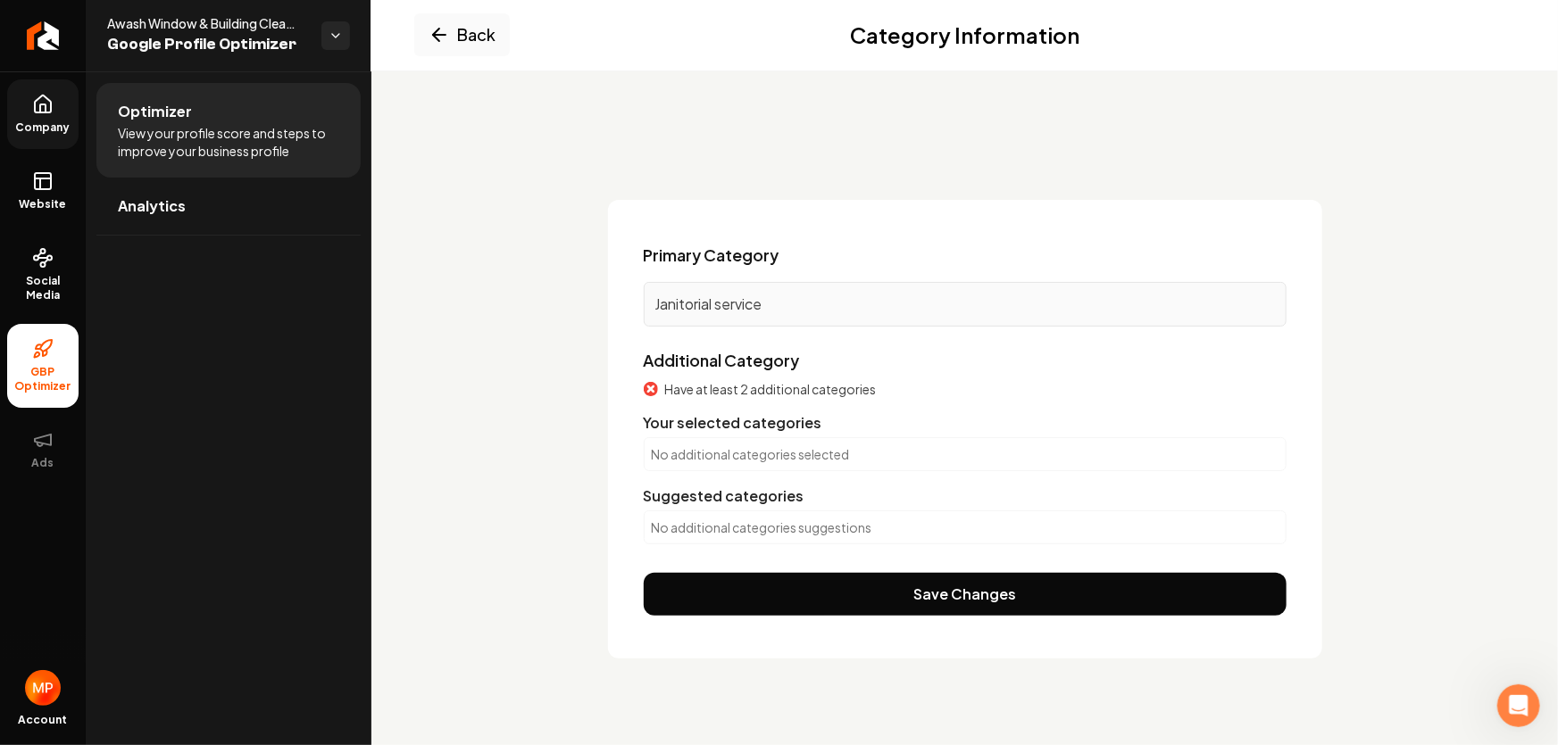
click at [676, 454] on p "No additional categories selected" at bounding box center [965, 454] width 627 height 18
click at [853, 450] on p "No additional categories selected" at bounding box center [965, 454] width 627 height 18
click at [791, 305] on p "Janitorial service" at bounding box center [965, 304] width 620 height 21
click at [761, 534] on p "No additional categories suggestions" at bounding box center [965, 528] width 627 height 18
click at [760, 495] on div "Suggested categories" at bounding box center [965, 496] width 643 height 21
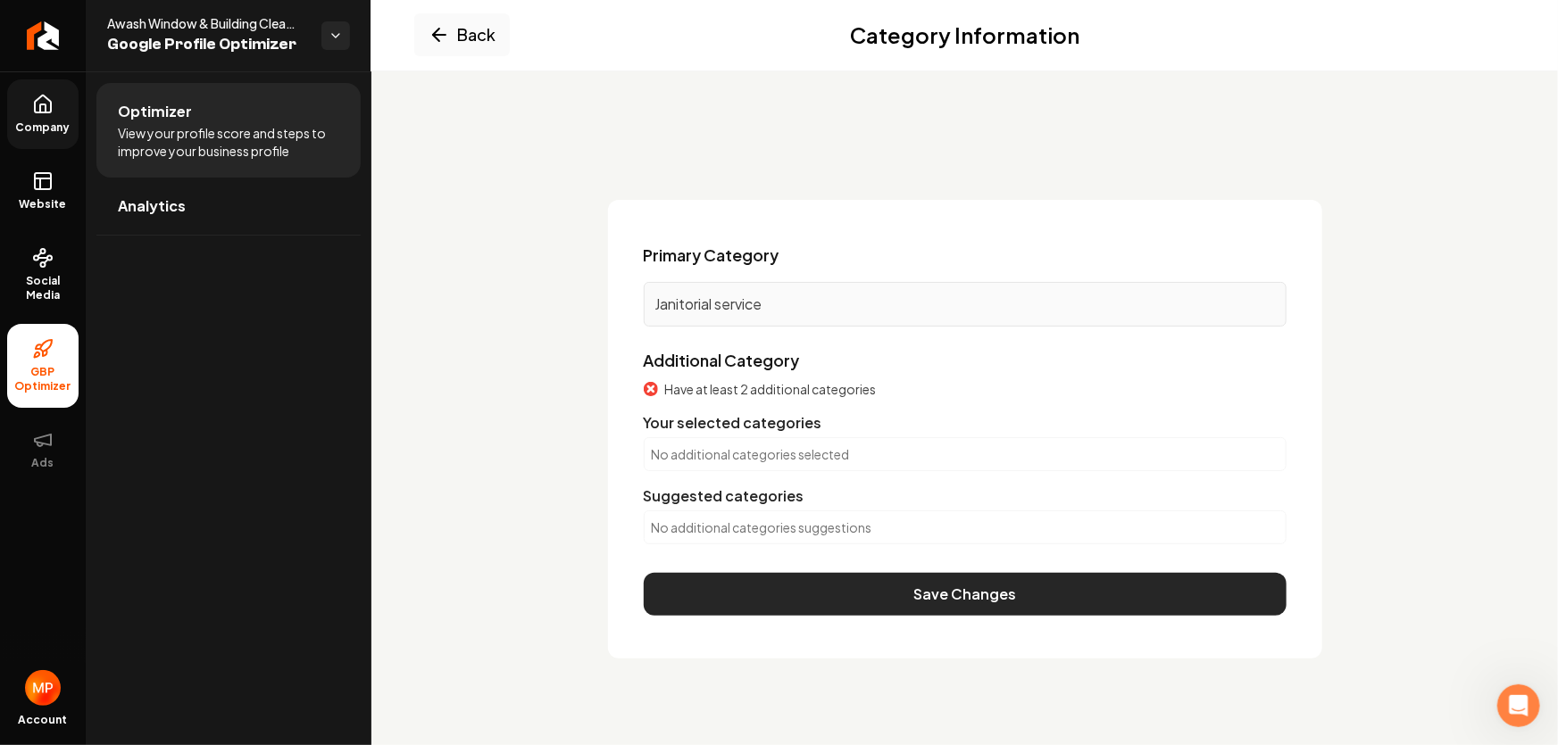
click at [960, 594] on button "Save Changes" at bounding box center [965, 594] width 643 height 43
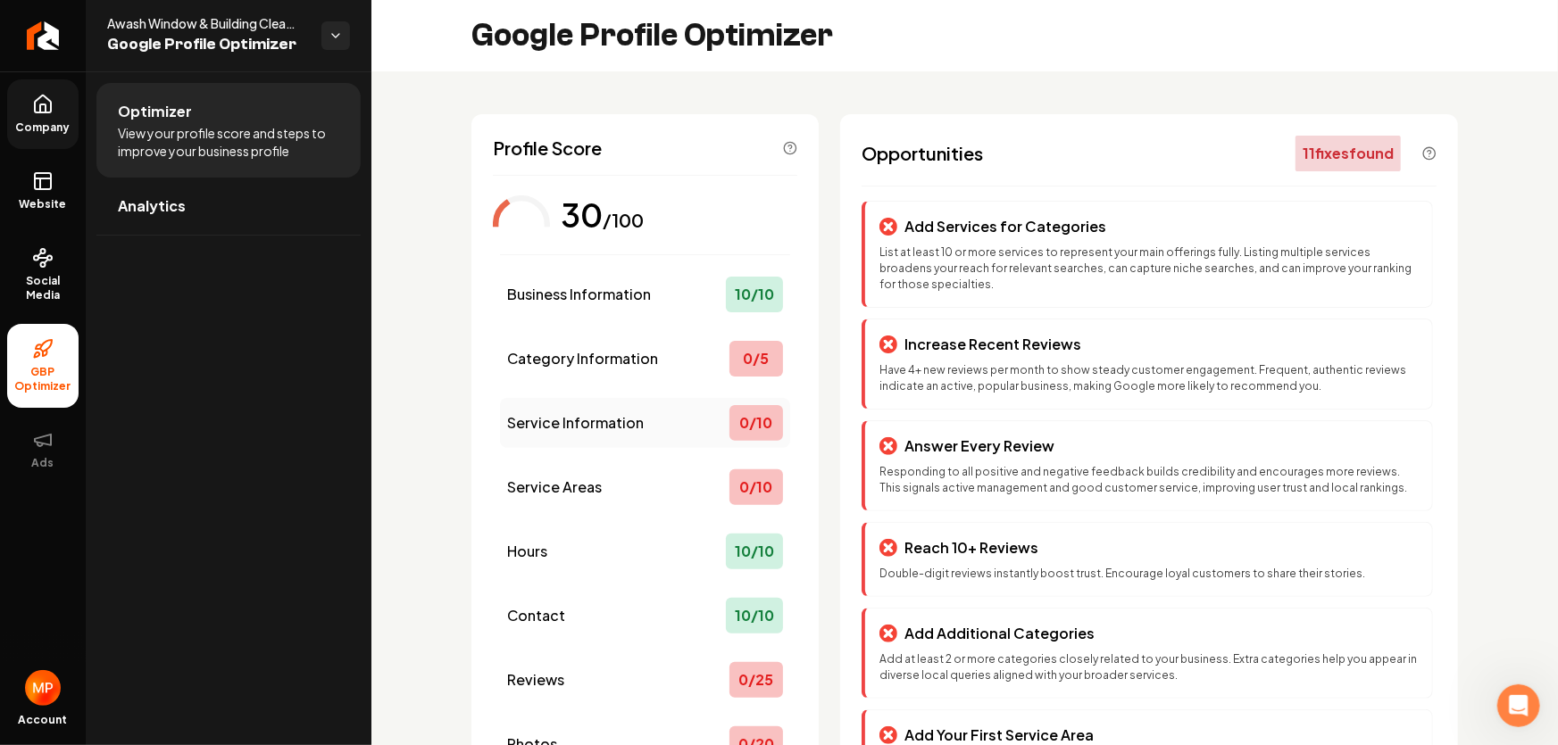
click at [737, 428] on div "0 / 10" at bounding box center [756, 423] width 54 height 36
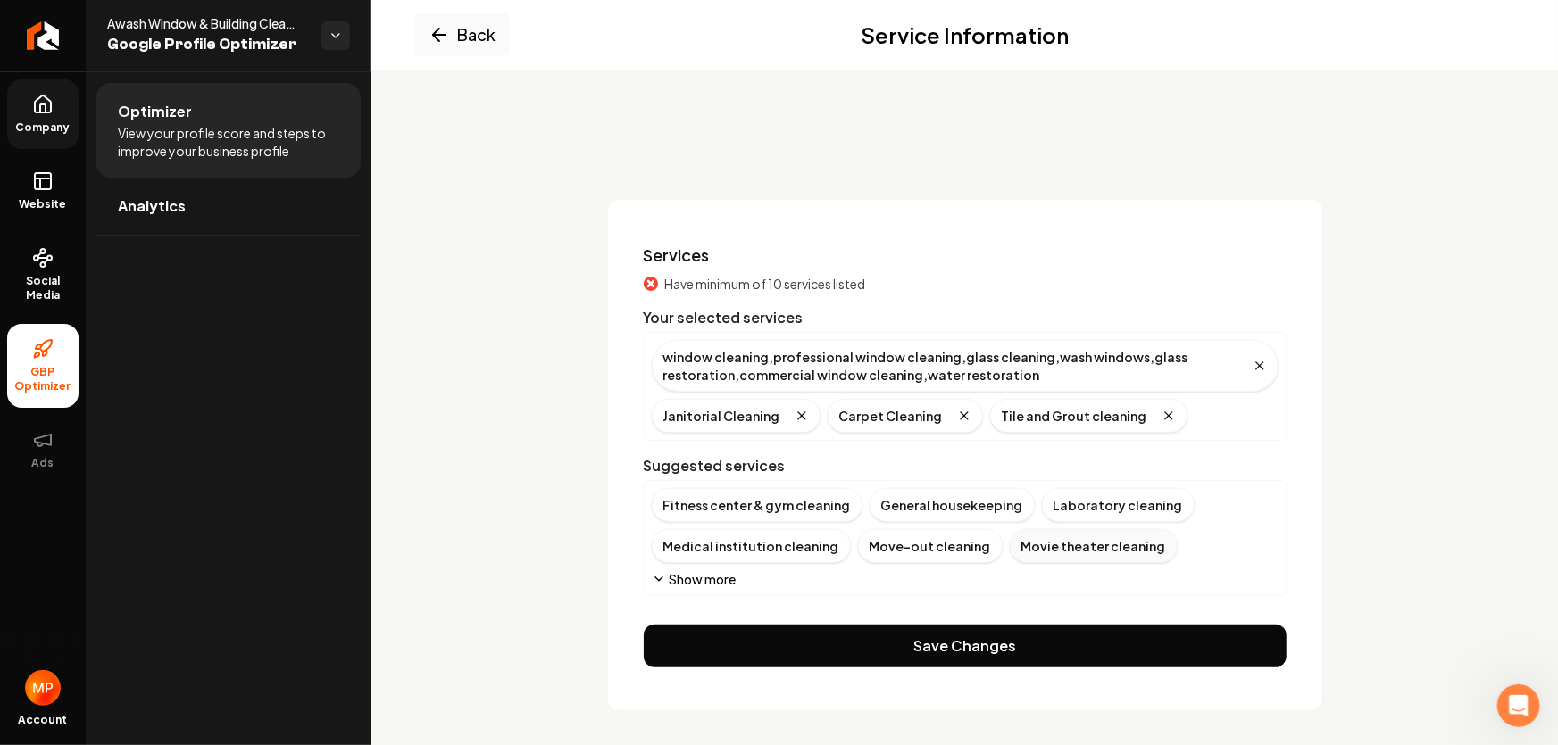
click at [1062, 548] on div "Movie theater cleaning" at bounding box center [1094, 546] width 168 height 34
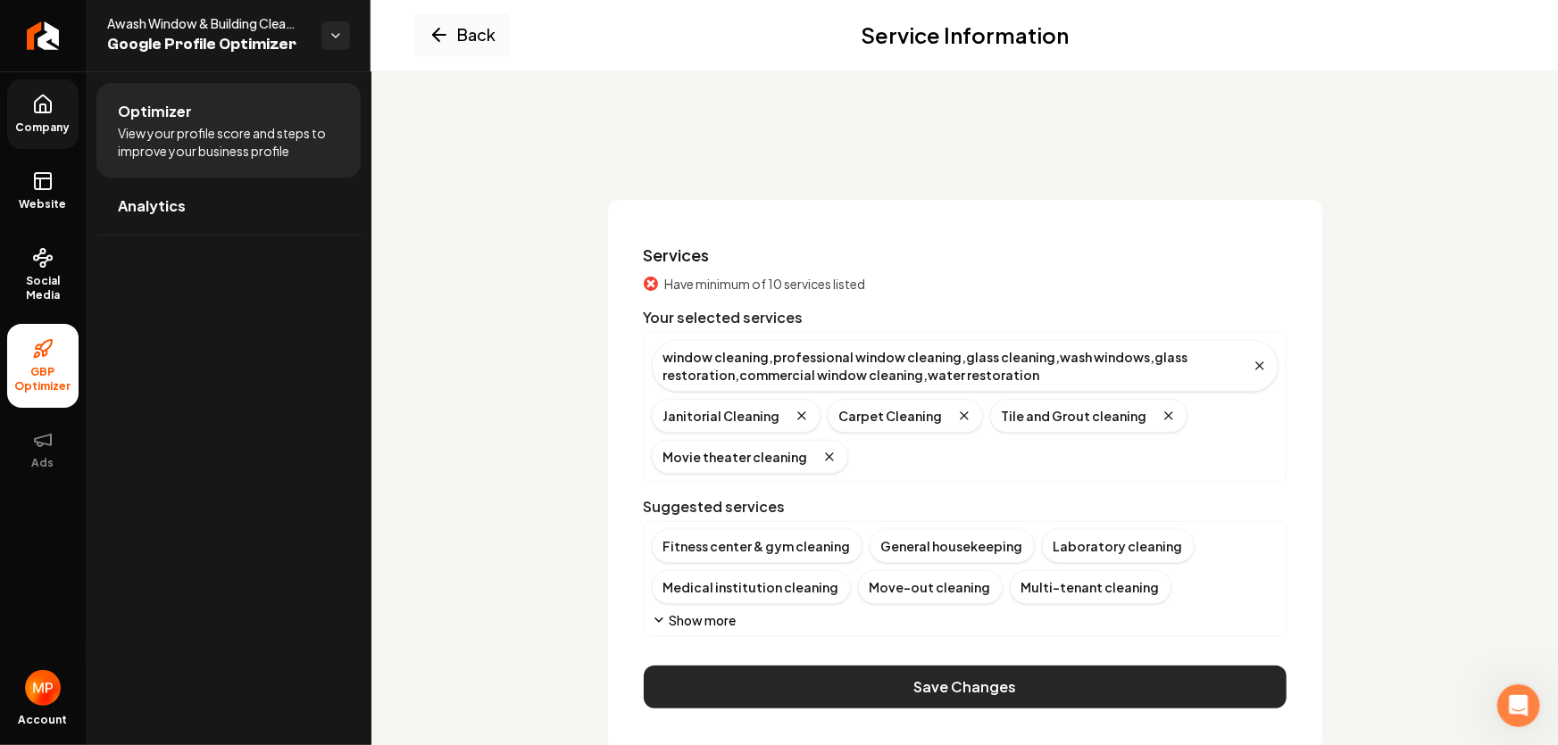
click at [937, 696] on button "Save Changes" at bounding box center [965, 687] width 643 height 43
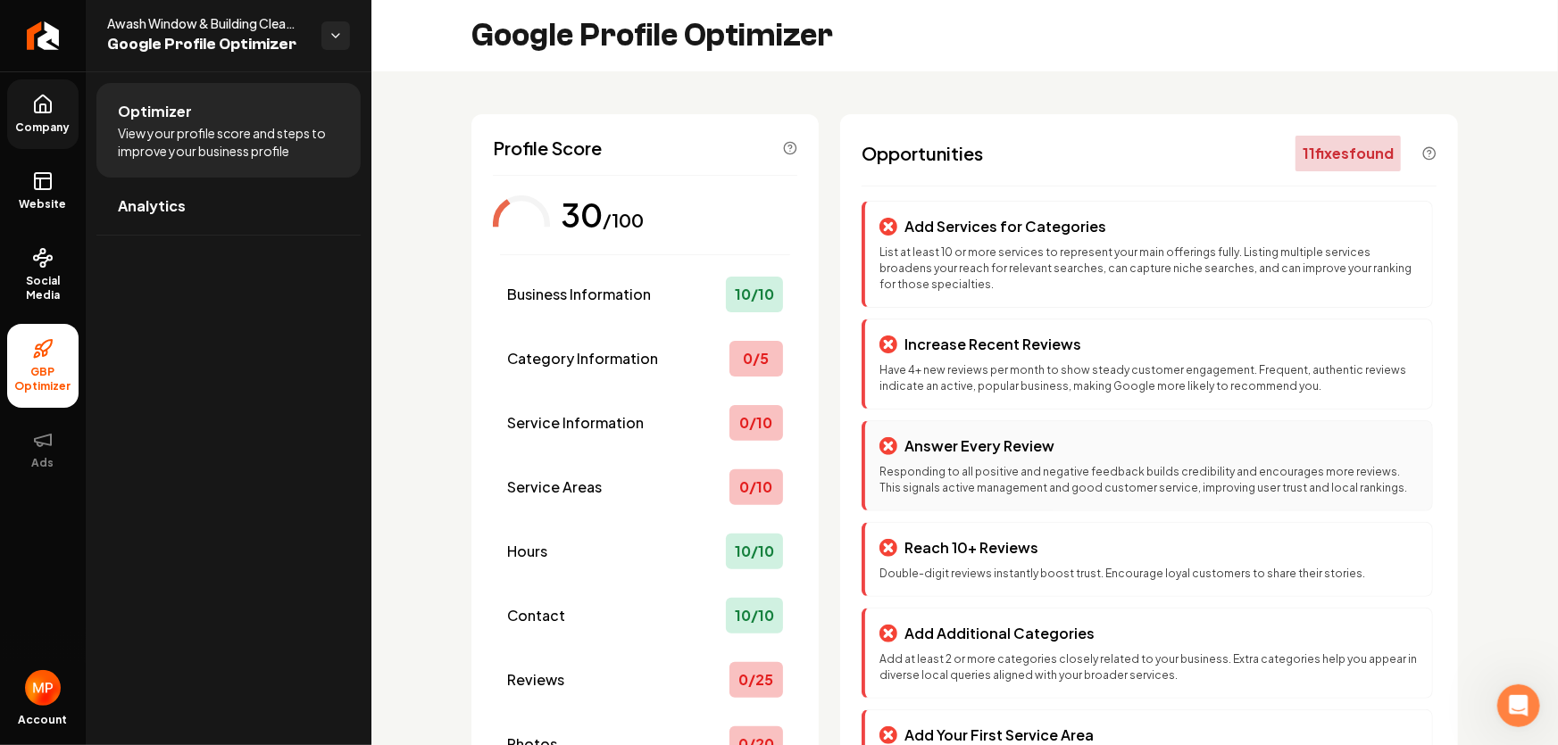
click at [987, 483] on p "Responding to all positive and negative feedback builds credibility and encoura…" at bounding box center [1148, 480] width 538 height 32
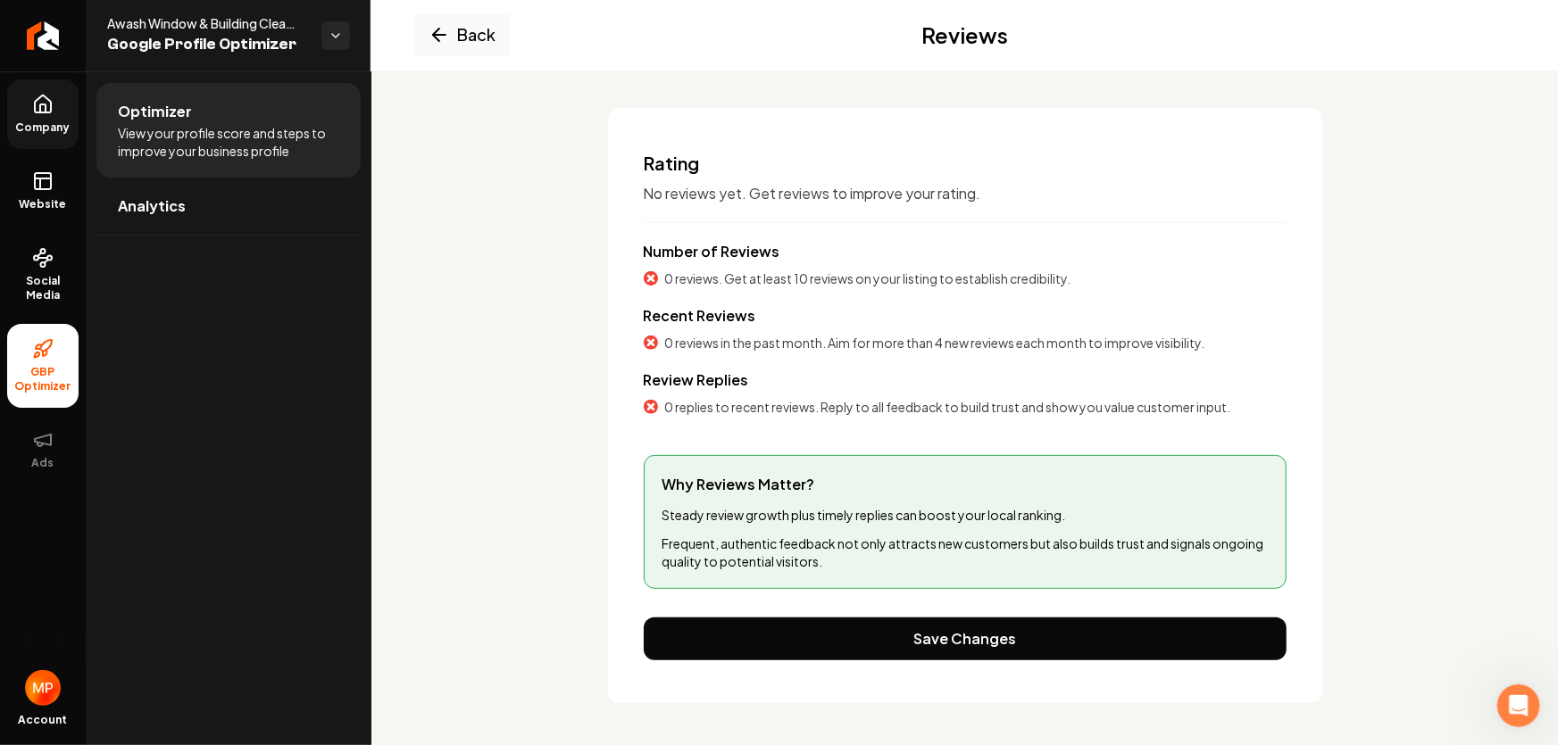
scroll to position [11, 0]
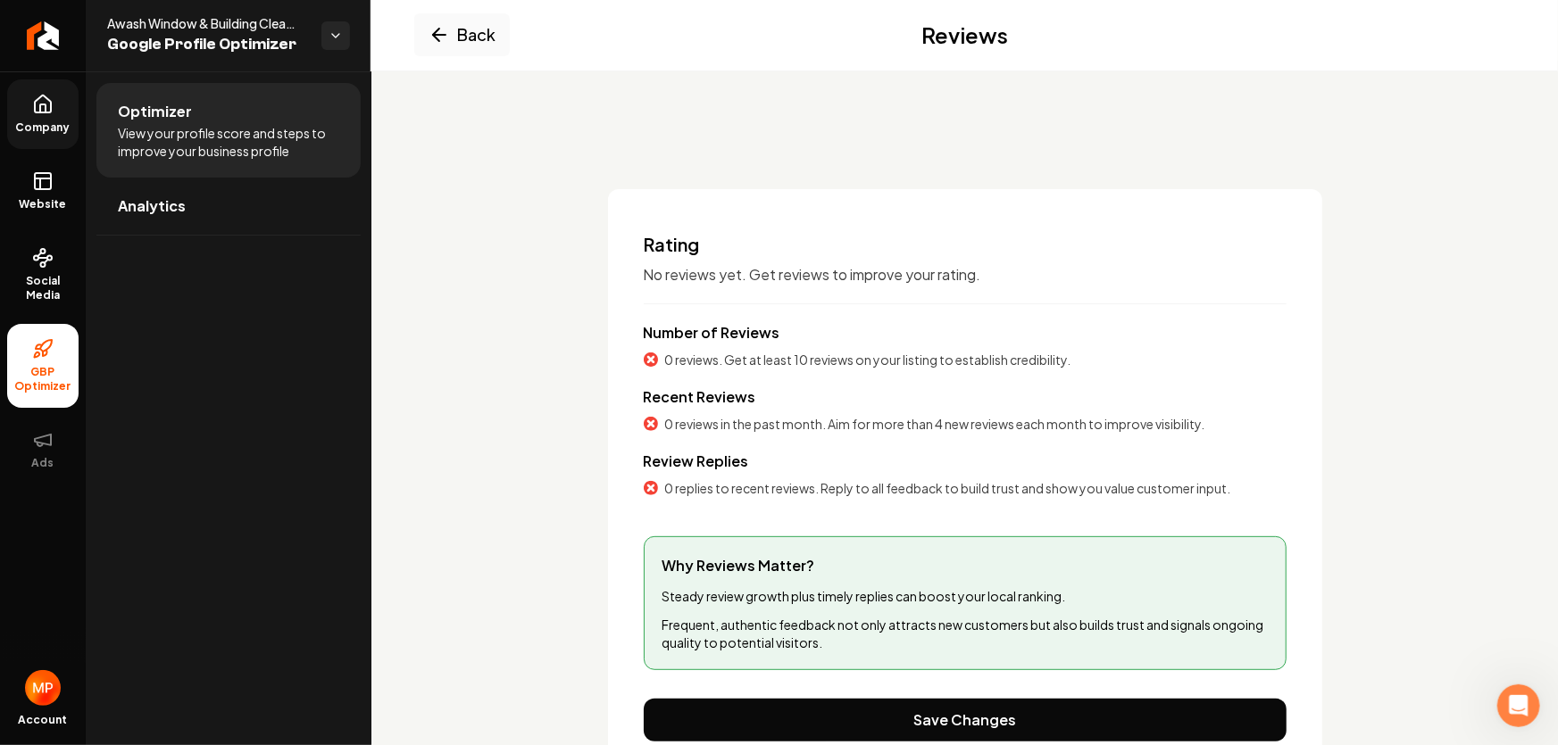
click at [679, 275] on span "No reviews yet. Get reviews to improve your rating." at bounding box center [965, 274] width 643 height 21
click at [455, 28] on button "Back" at bounding box center [462, 34] width 96 height 43
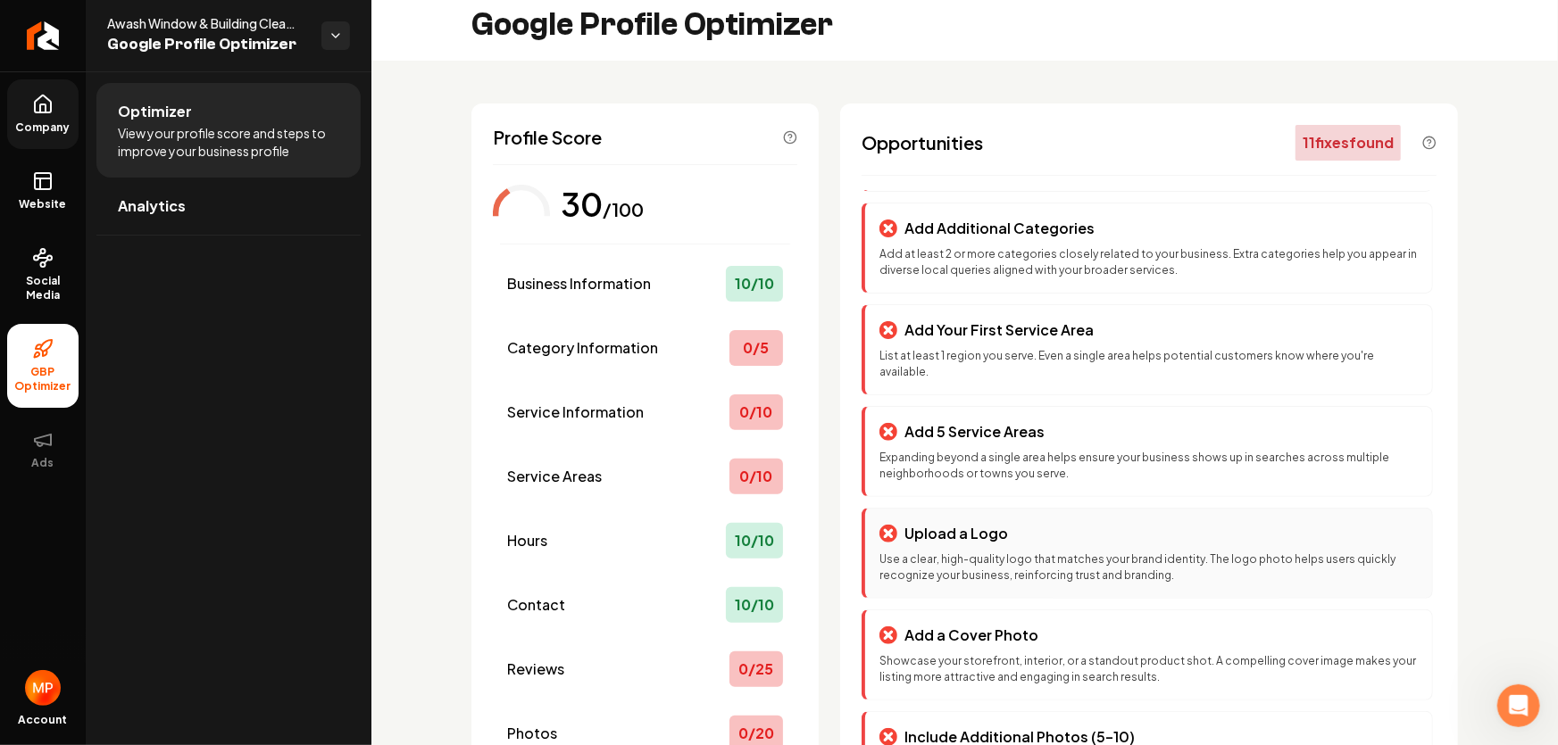
scroll to position [173, 0]
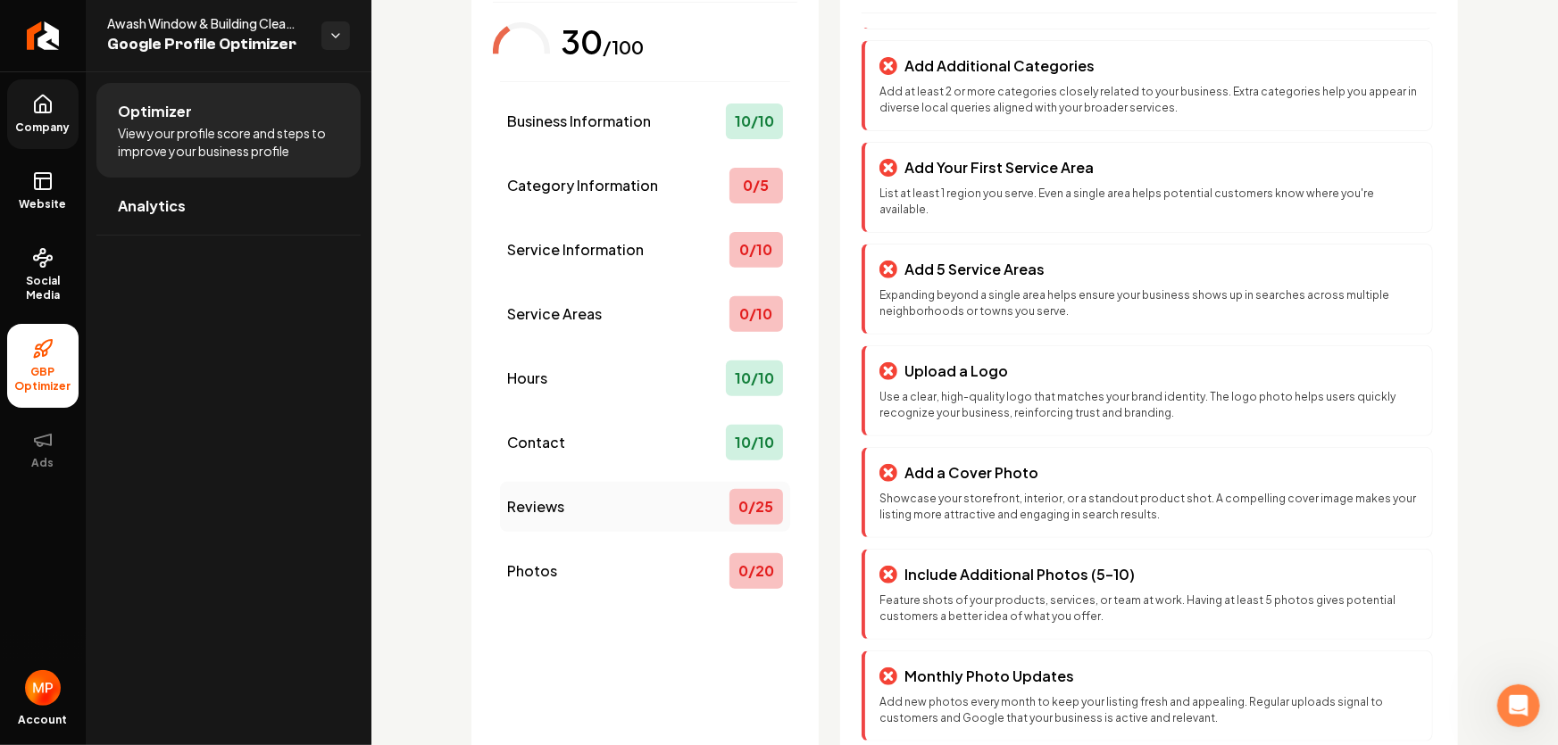
click at [751, 517] on div "0 / 25" at bounding box center [756, 507] width 54 height 36
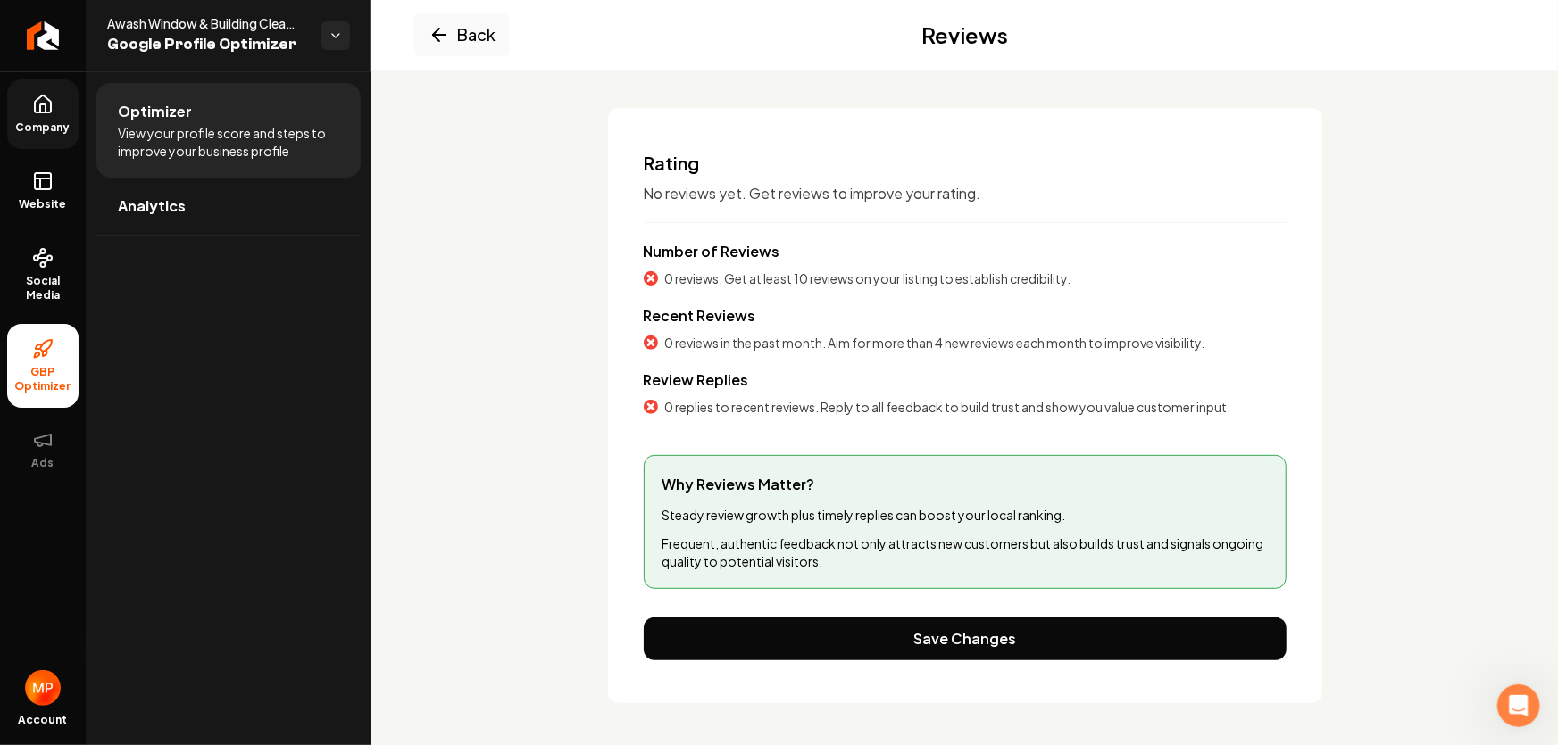
click at [817, 479] on span "Why Reviews Matter?" at bounding box center [964, 484] width 605 height 21
drag, startPoint x: 723, startPoint y: 286, endPoint x: 705, endPoint y: 233, distance: 55.6
click at [724, 286] on span "0 reviews. Get at least 10 reviews on your listing to establish credibility." at bounding box center [868, 279] width 406 height 18
click at [704, 198] on span "No reviews yet. Get reviews to improve your rating." at bounding box center [965, 193] width 643 height 21
click at [709, 187] on span "No reviews yet. Get reviews to improve your rating." at bounding box center [965, 193] width 643 height 21
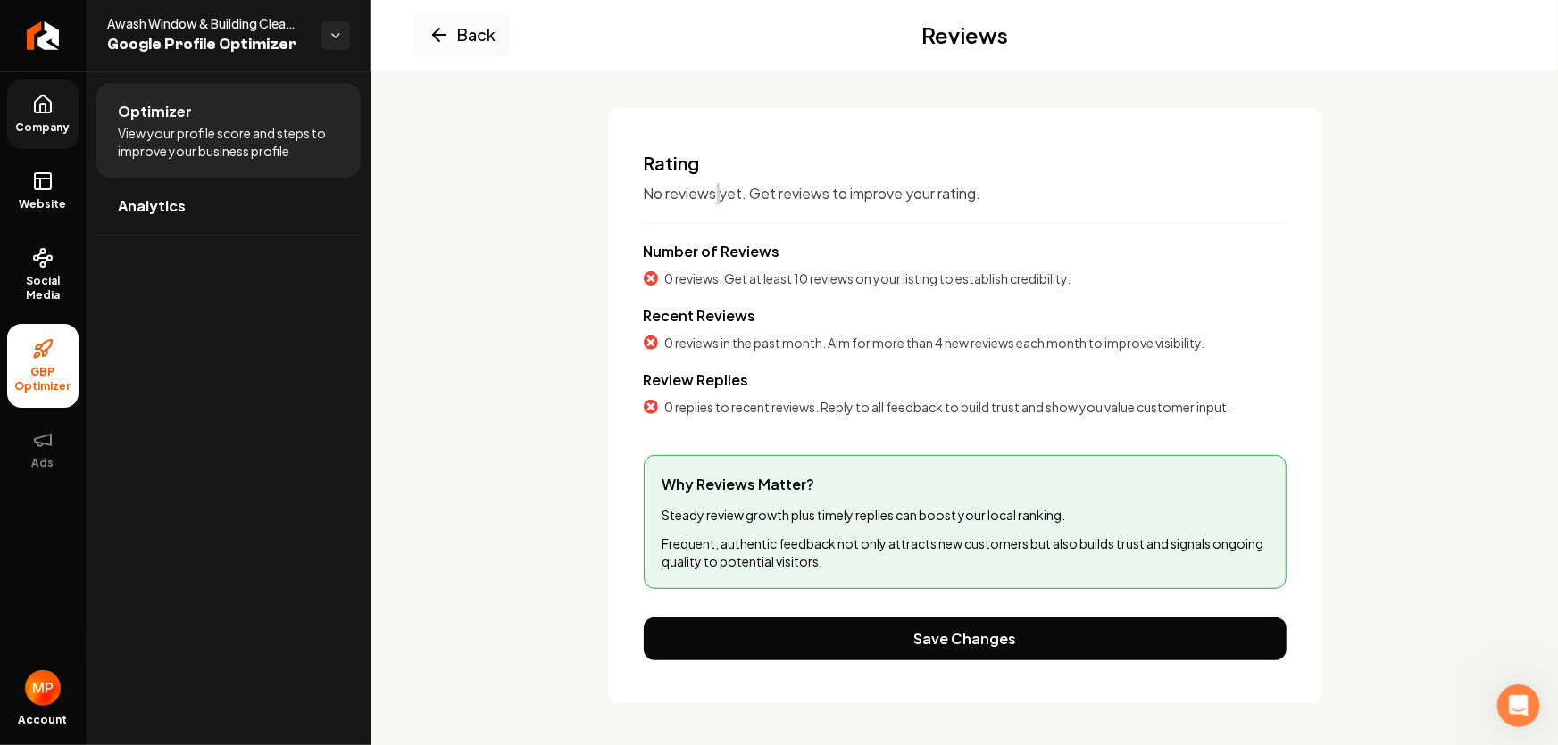
click at [709, 187] on span "No reviews yet. Get reviews to improve your rating." at bounding box center [965, 193] width 643 height 21
click at [768, 321] on div "Recent Reviews 0 reviews in the past month. Aim for more than 4 new reviews eac…" at bounding box center [965, 328] width 643 height 46
click at [454, 44] on button "Back" at bounding box center [462, 34] width 96 height 43
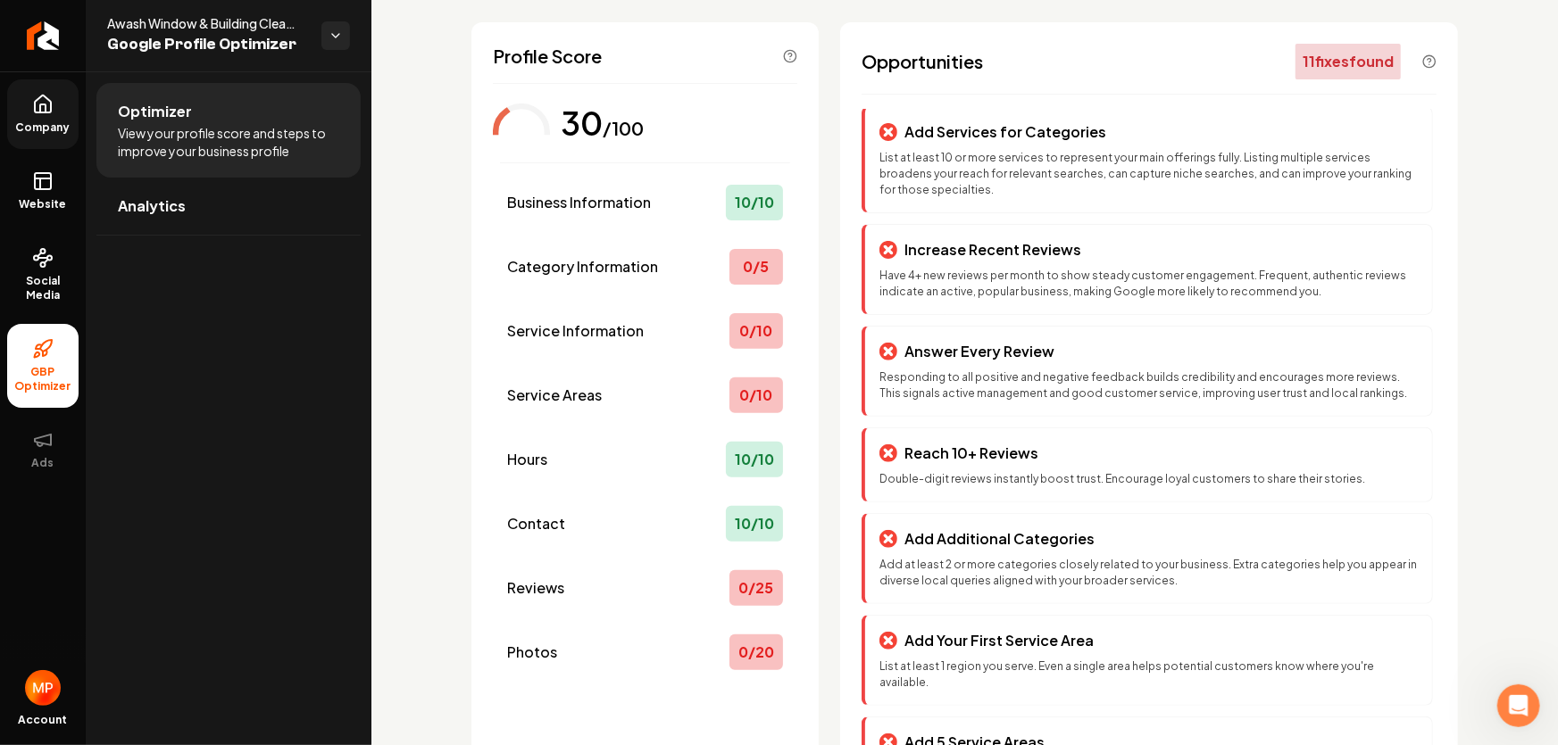
scroll to position [0, 0]
click at [40, 688] on img "Open user button" at bounding box center [43, 688] width 36 height 36
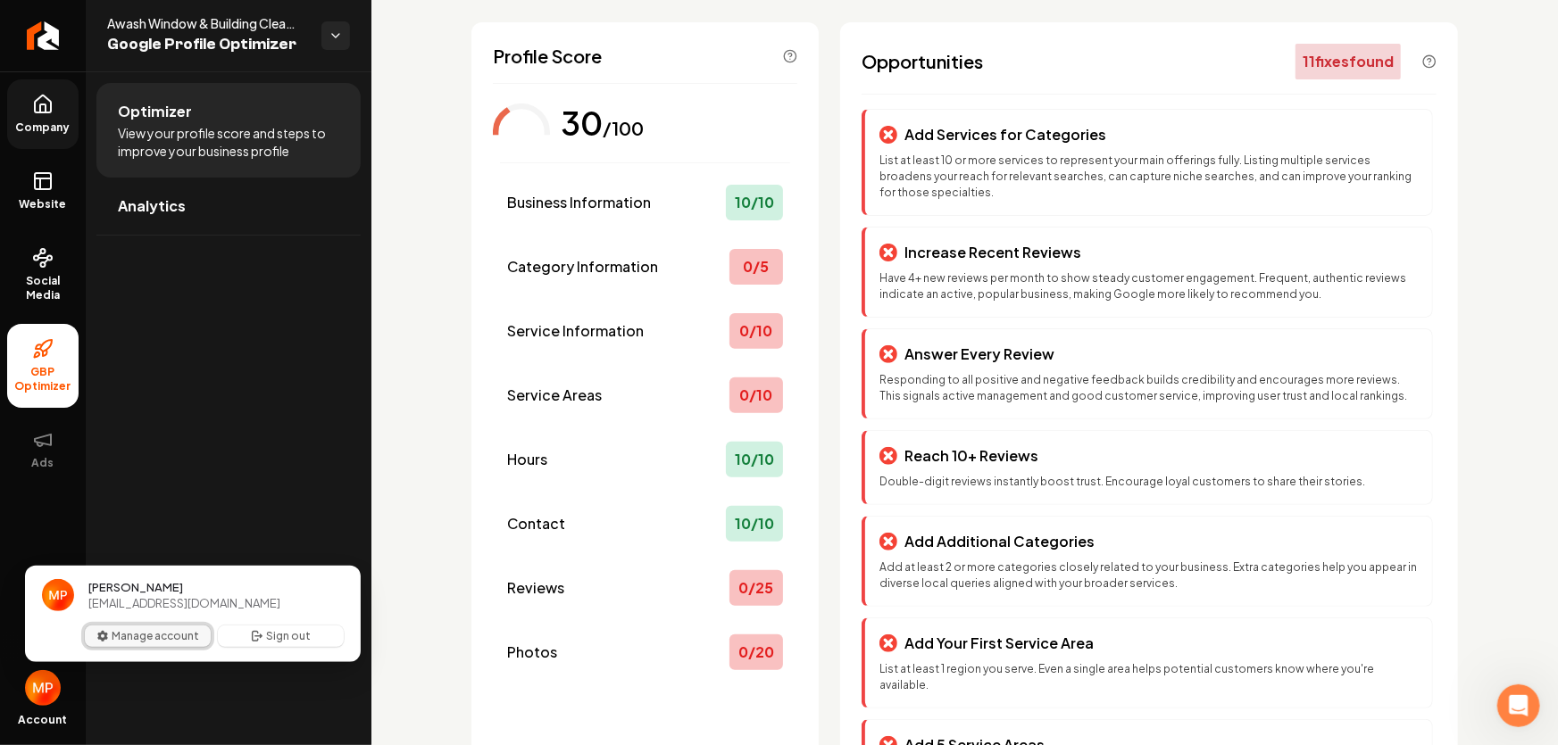
click at [172, 637] on button "Manage account" at bounding box center [148, 636] width 126 height 21
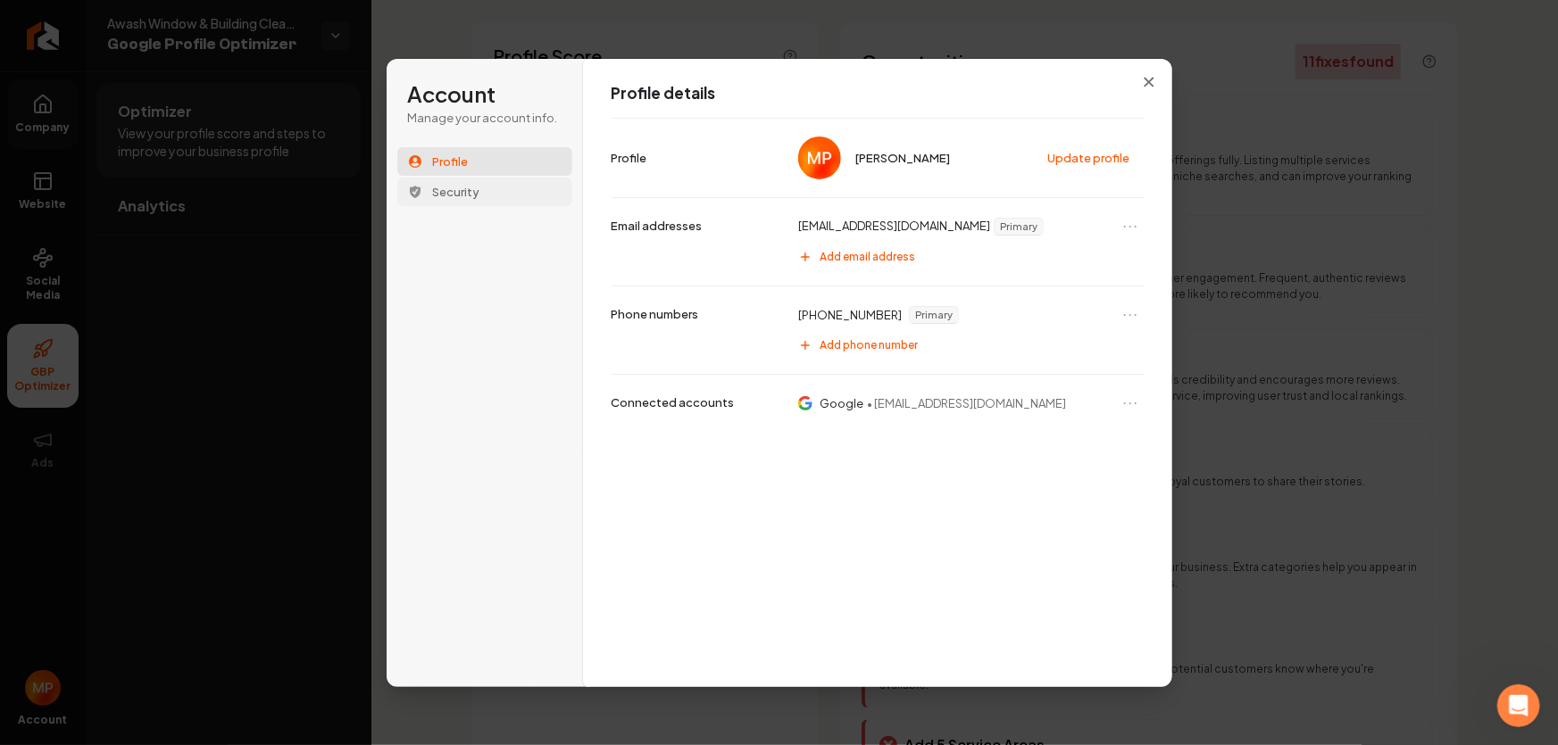
click at [471, 196] on span "Security" at bounding box center [456, 192] width 47 height 16
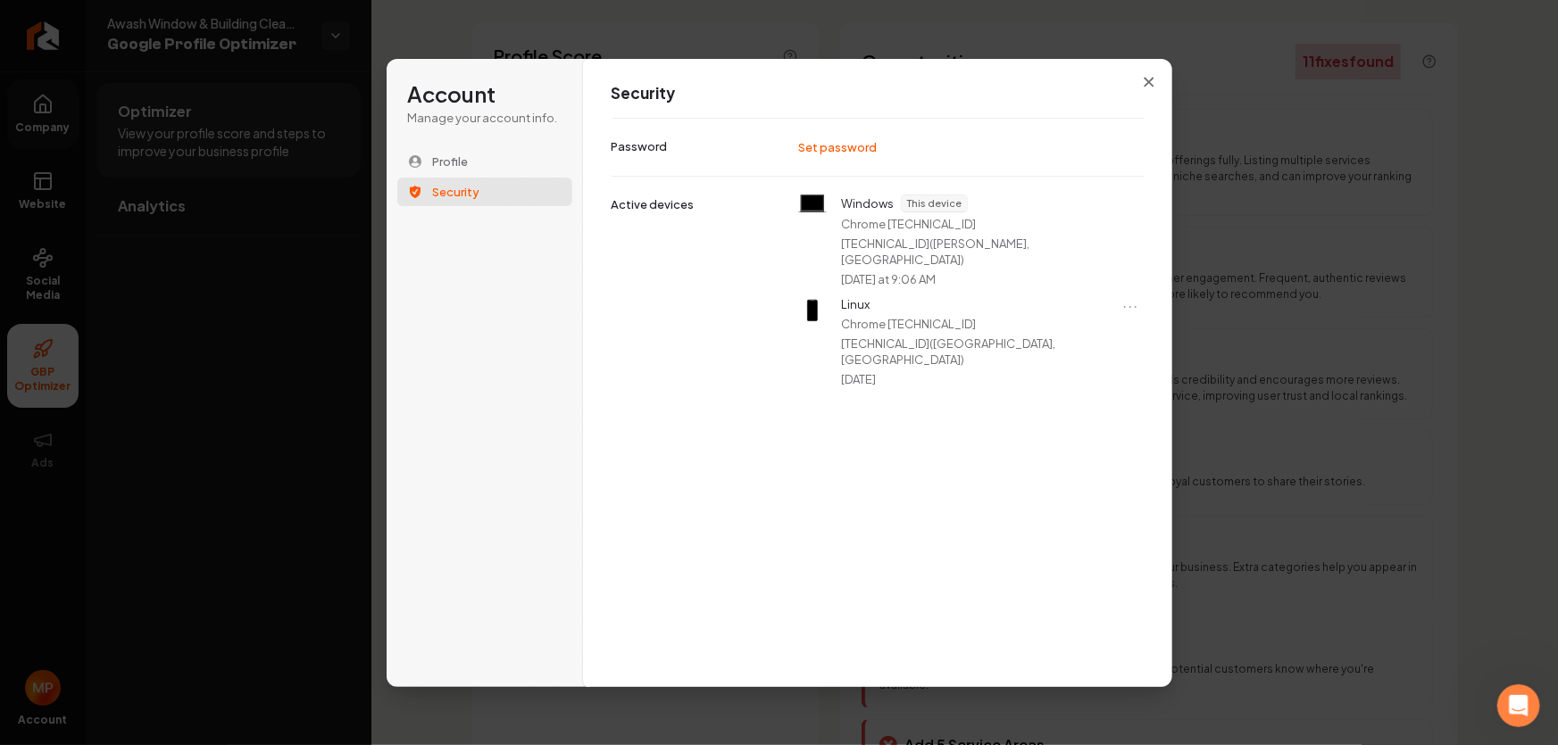
click at [471, 196] on span "Security" at bounding box center [456, 192] width 47 height 16
click at [1152, 74] on button "Close modal" at bounding box center [1149, 82] width 32 height 32
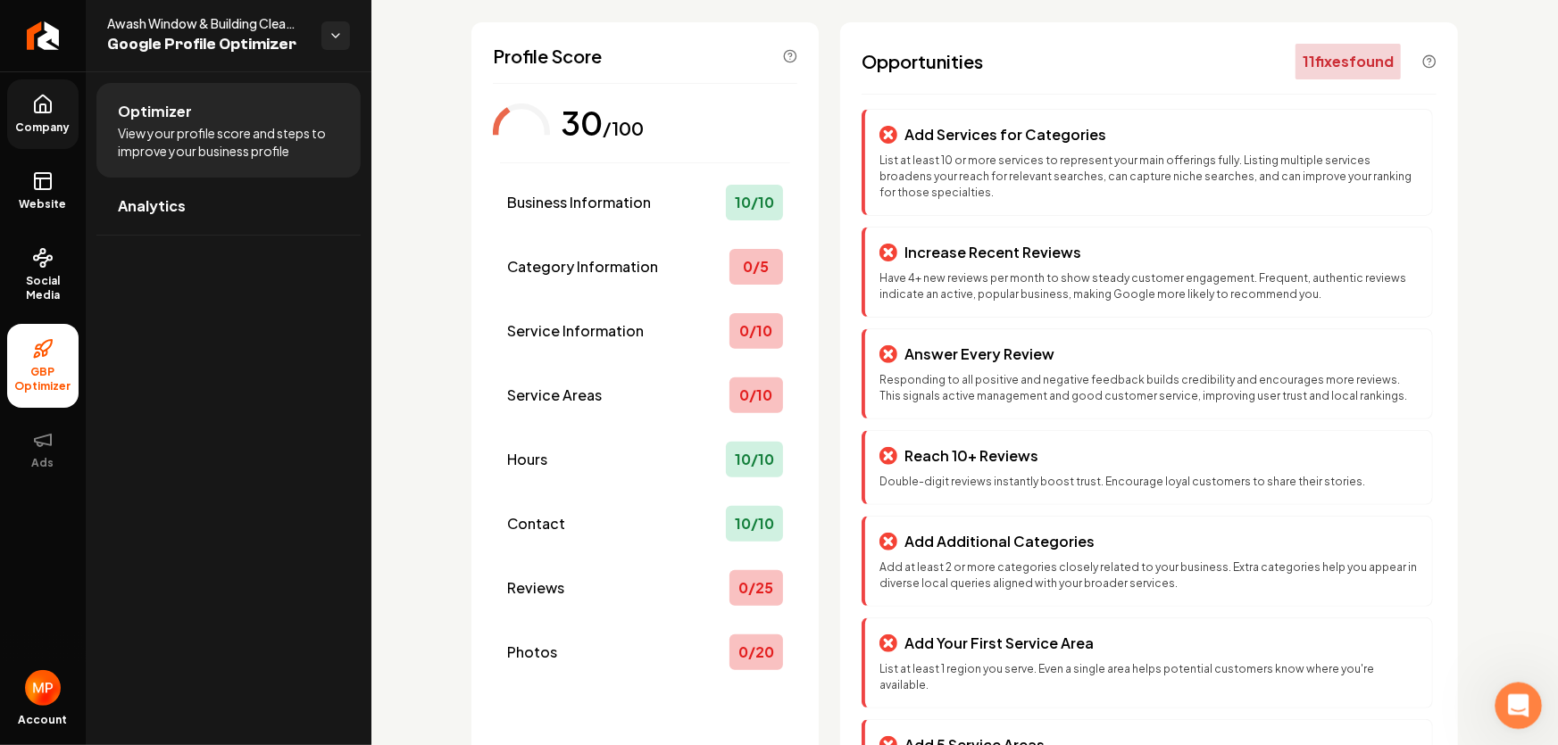
click at [1507, 706] on icon "Open Intercom Messenger" at bounding box center [1516, 703] width 29 height 29
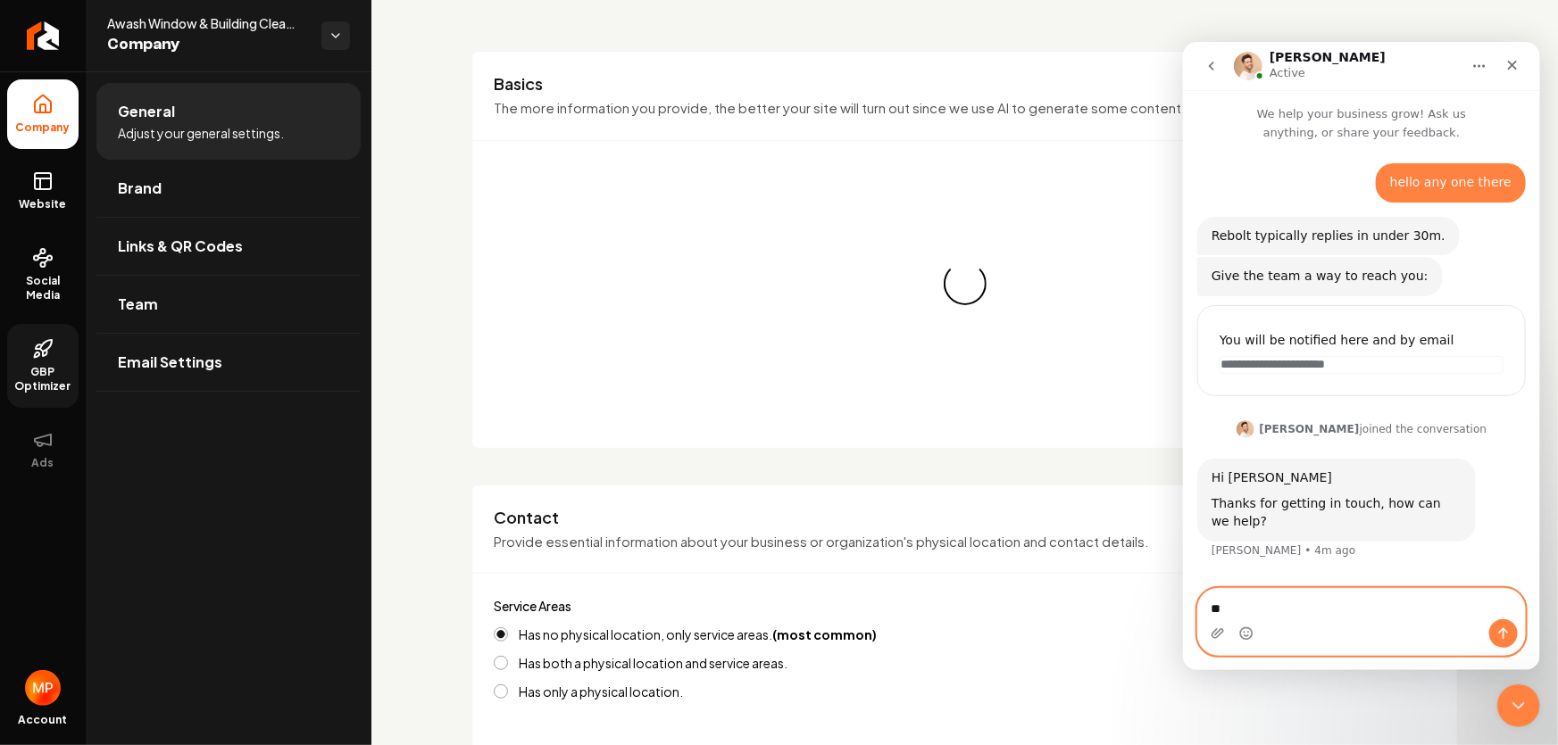
type textarea "*"
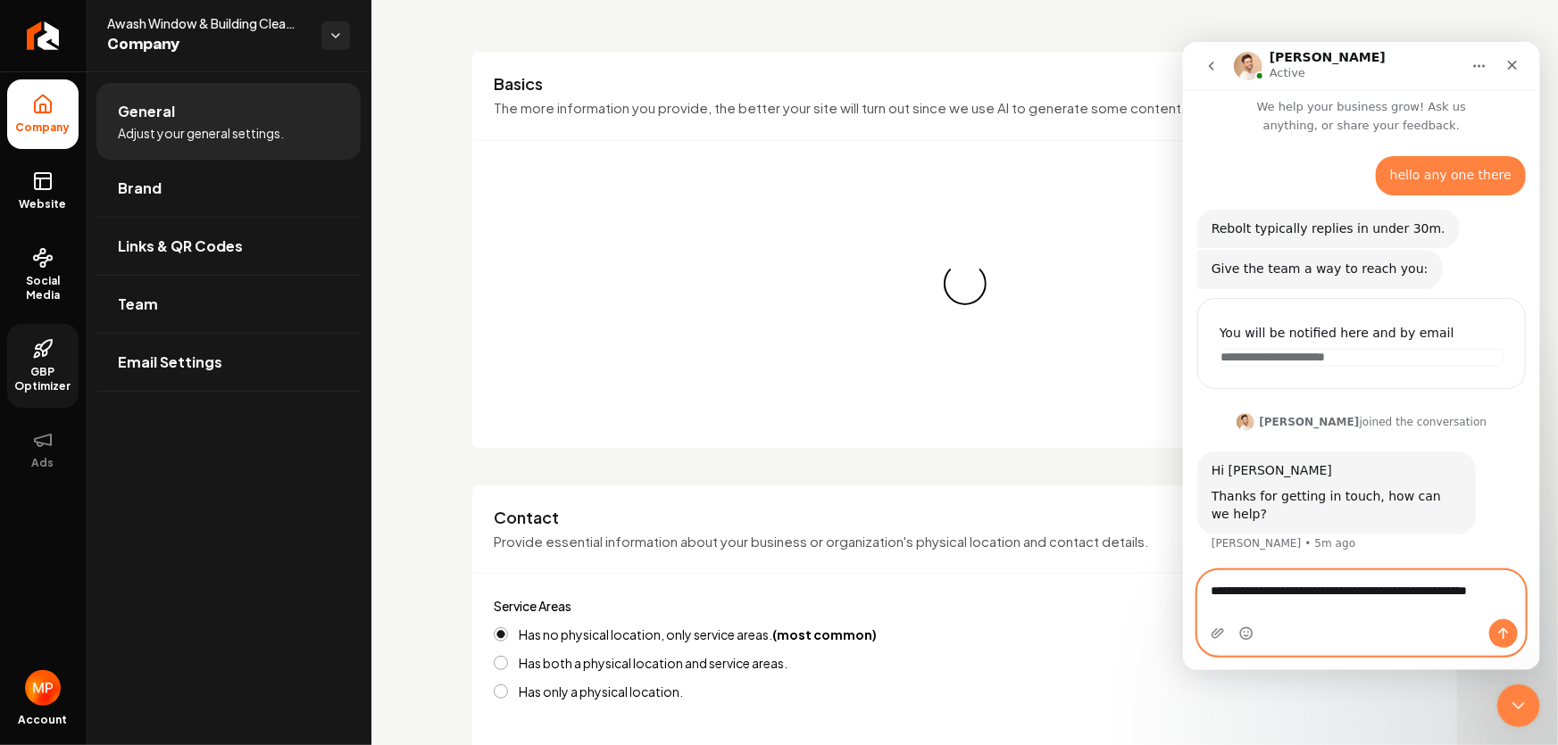
type textarea "**********"
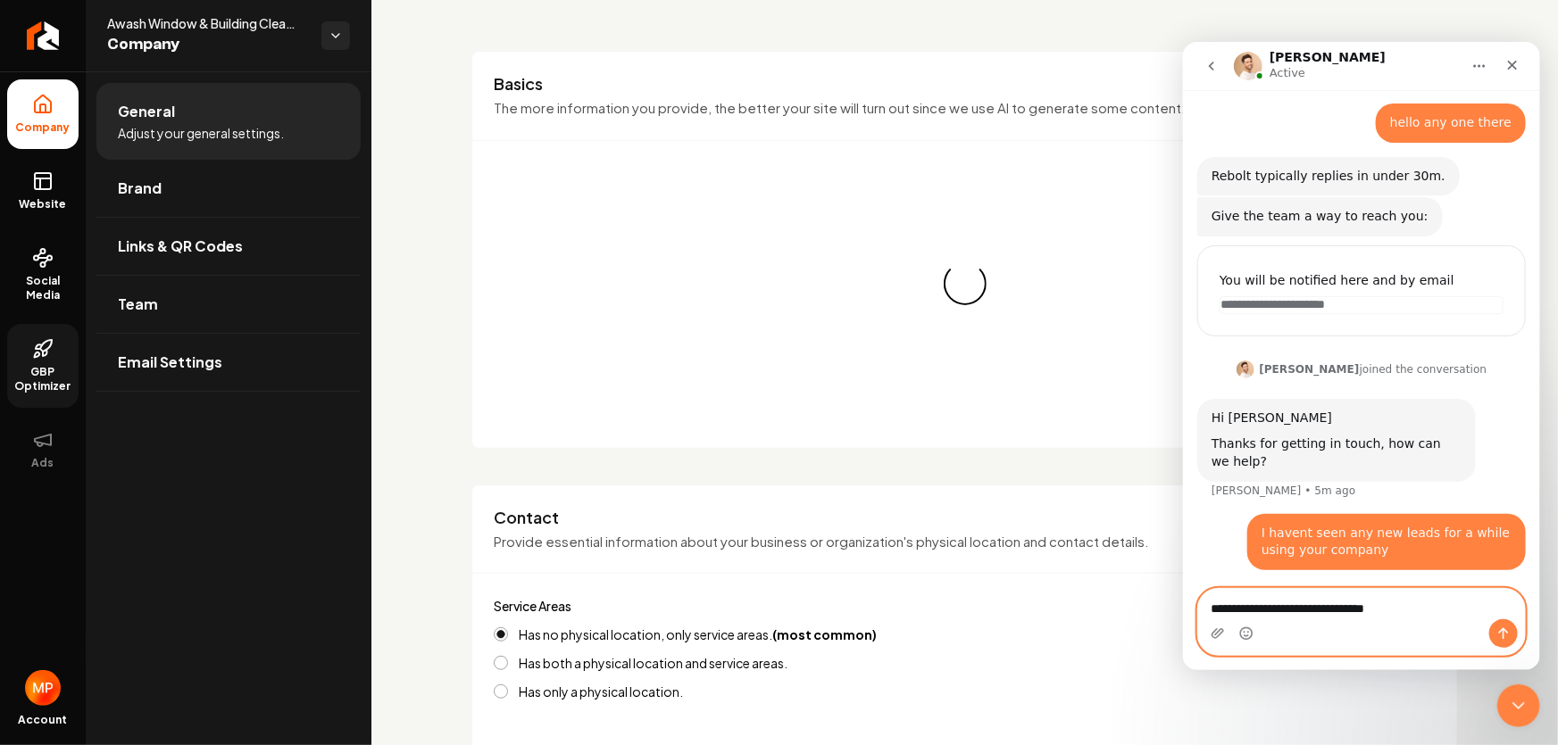
type textarea "**********"
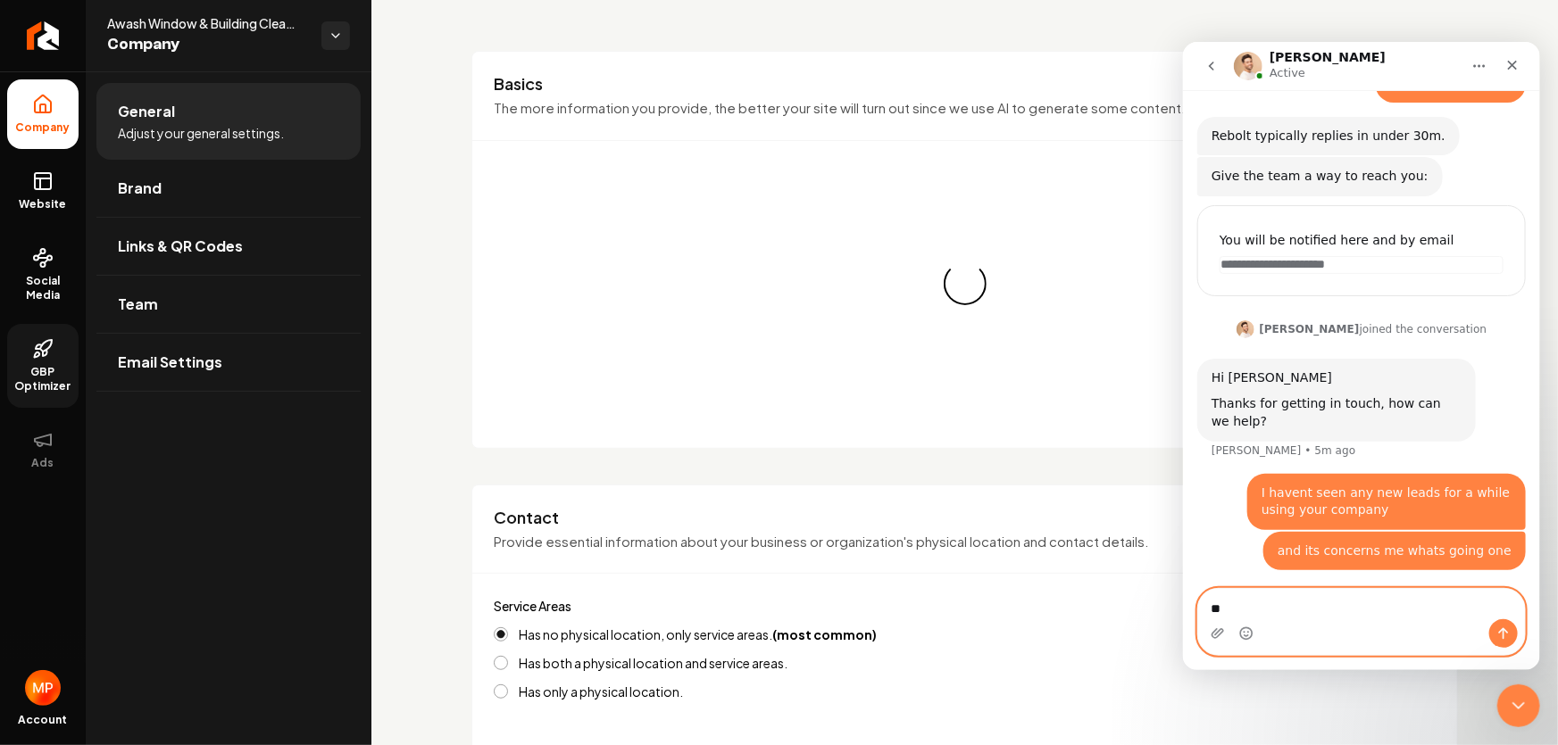
type textarea "*"
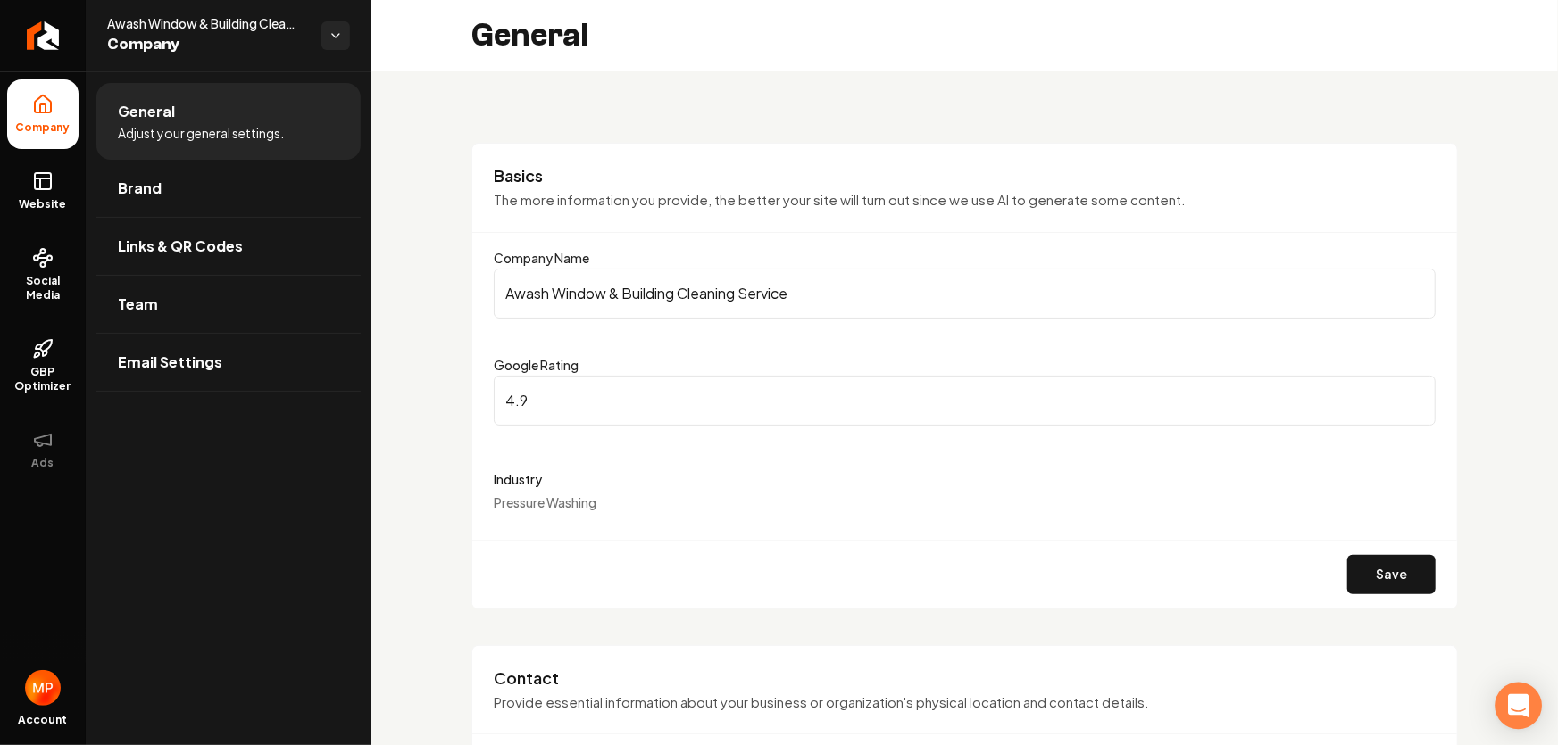
click at [1518, 705] on icon "Open Intercom Messenger" at bounding box center [1518, 706] width 21 height 23
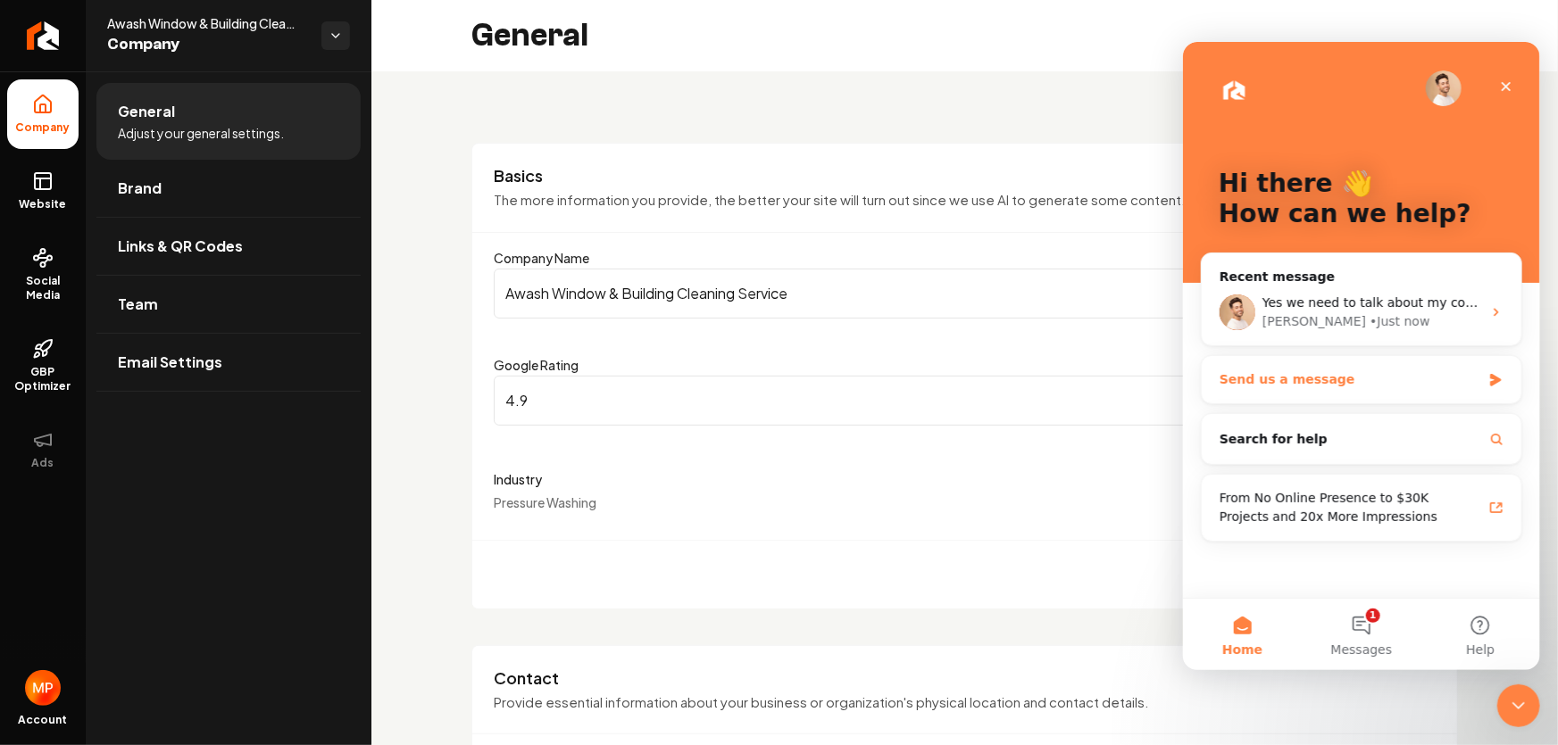
click at [1336, 383] on div "Send us a message" at bounding box center [1350, 379] width 262 height 19
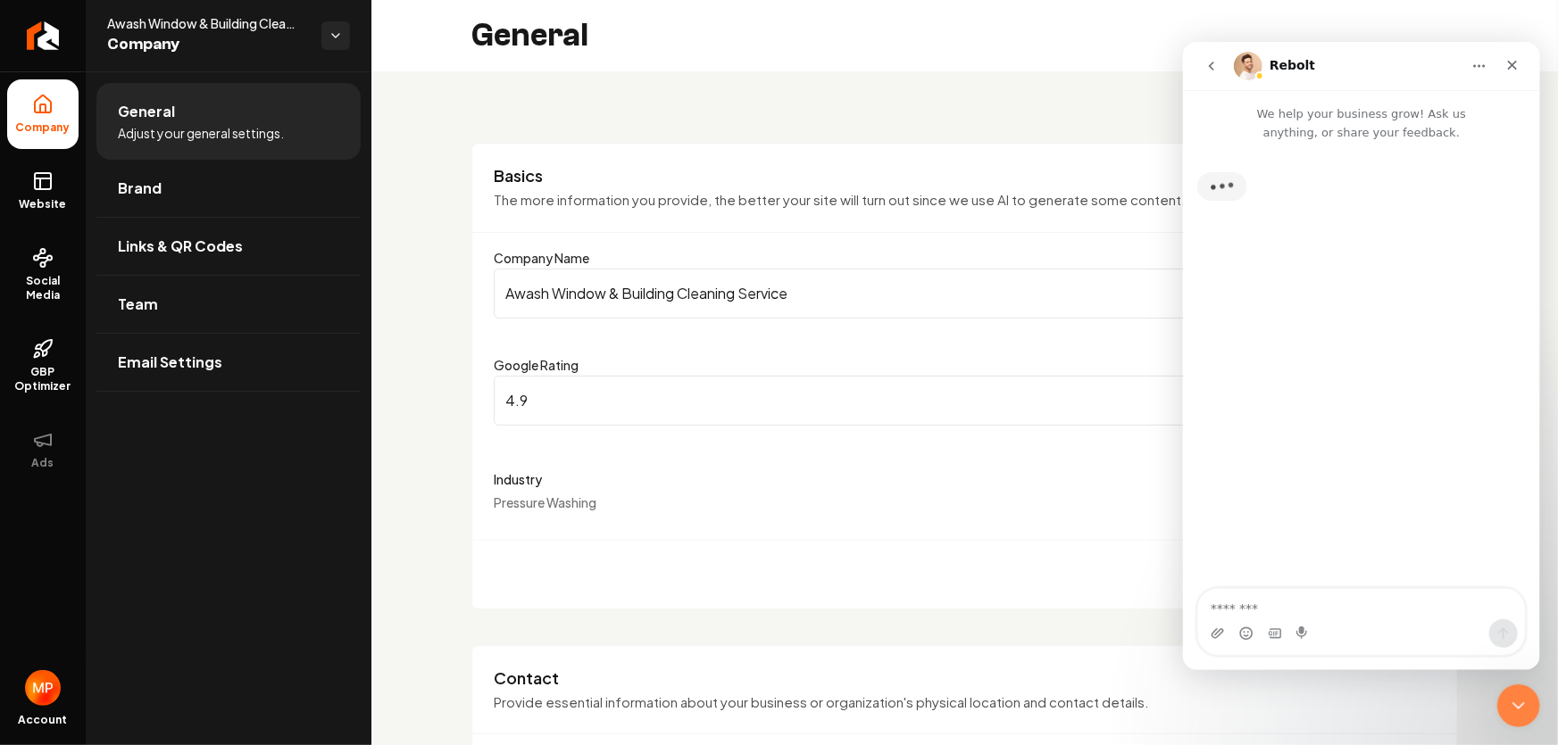
click at [1260, 606] on textarea "Message…" at bounding box center [1360, 603] width 327 height 30
